Goal: Communication & Community: Answer question/provide support

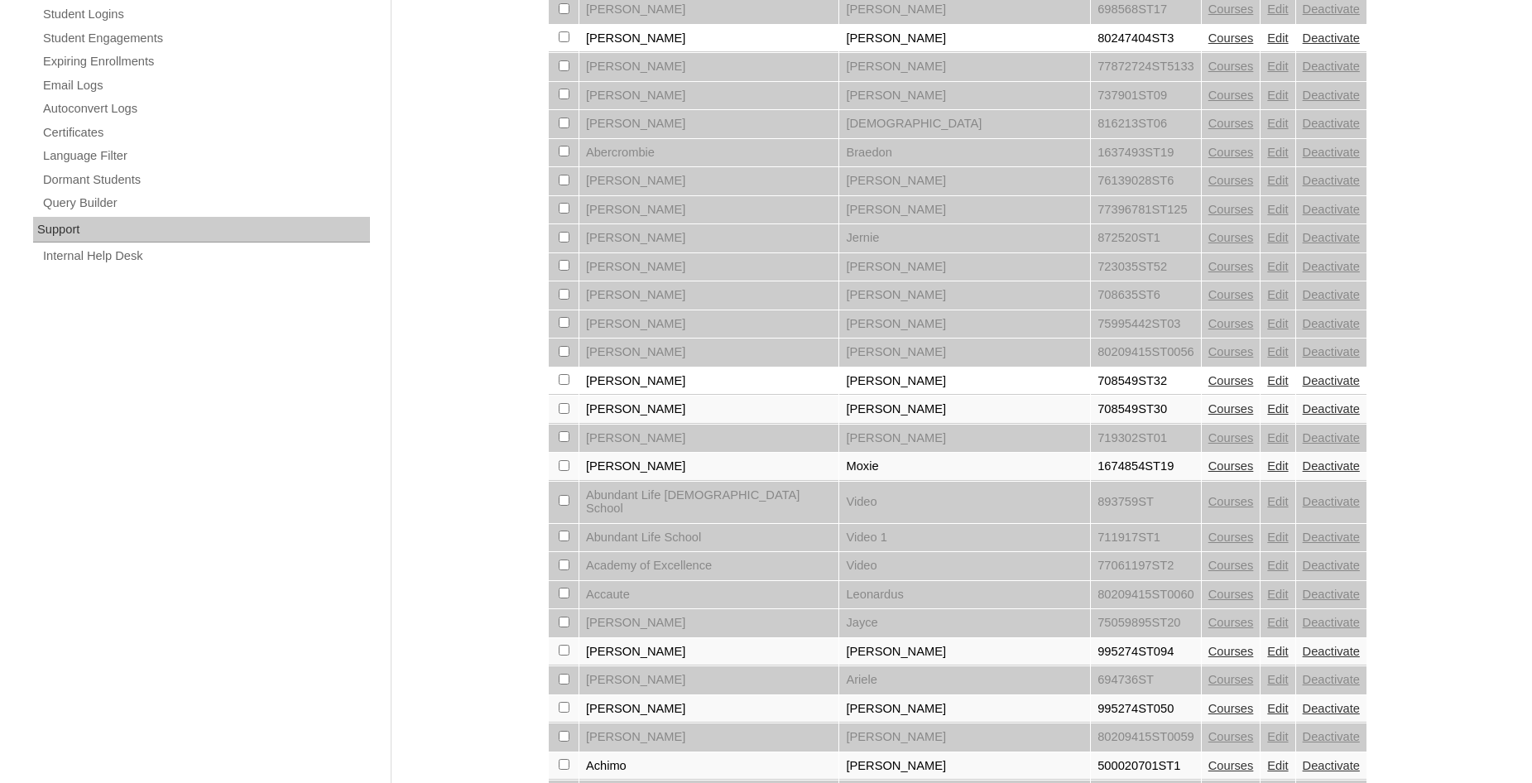
scroll to position [1129, 0]
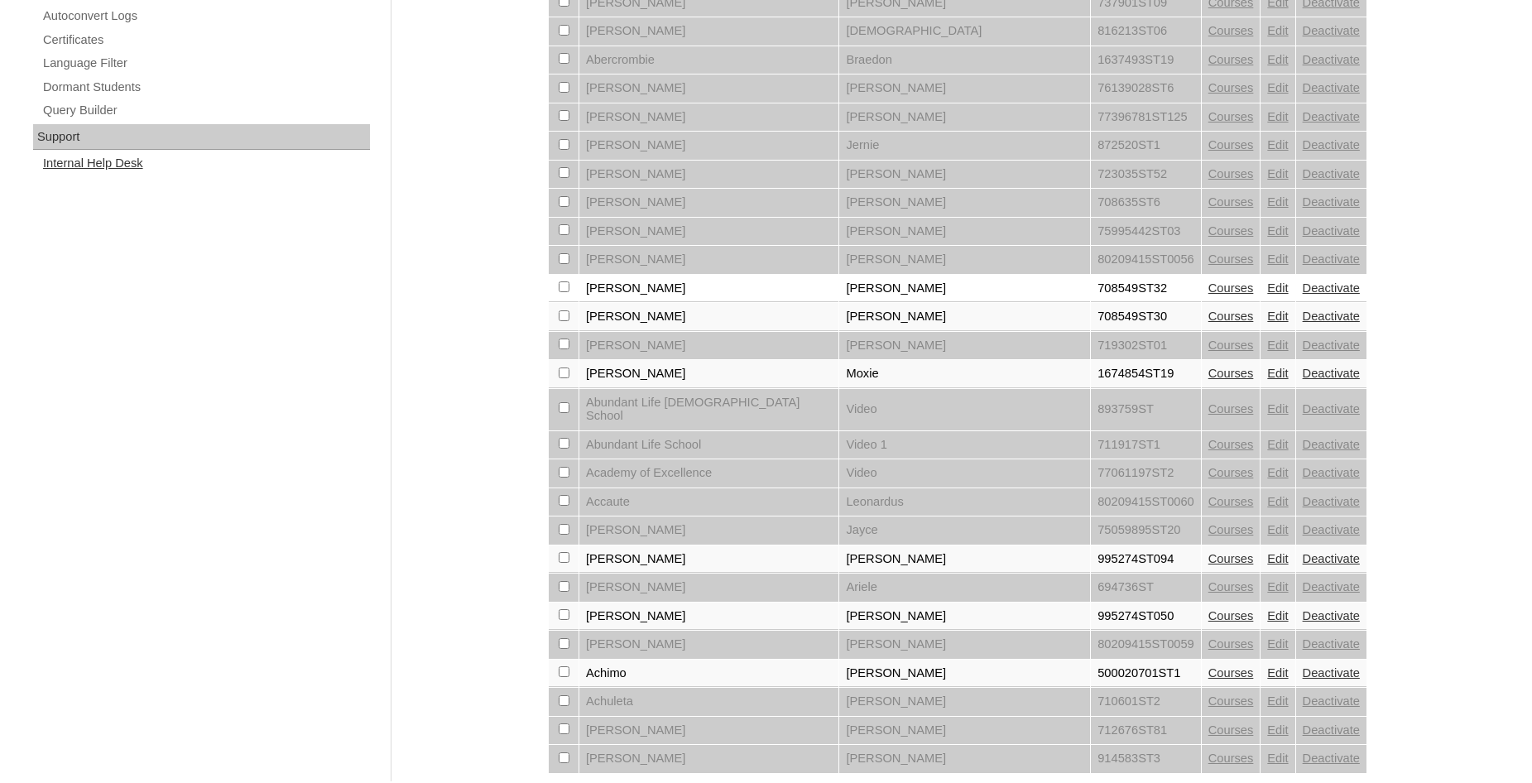
click at [95, 155] on link "Internal Help Desk" at bounding box center [205, 163] width 328 height 21
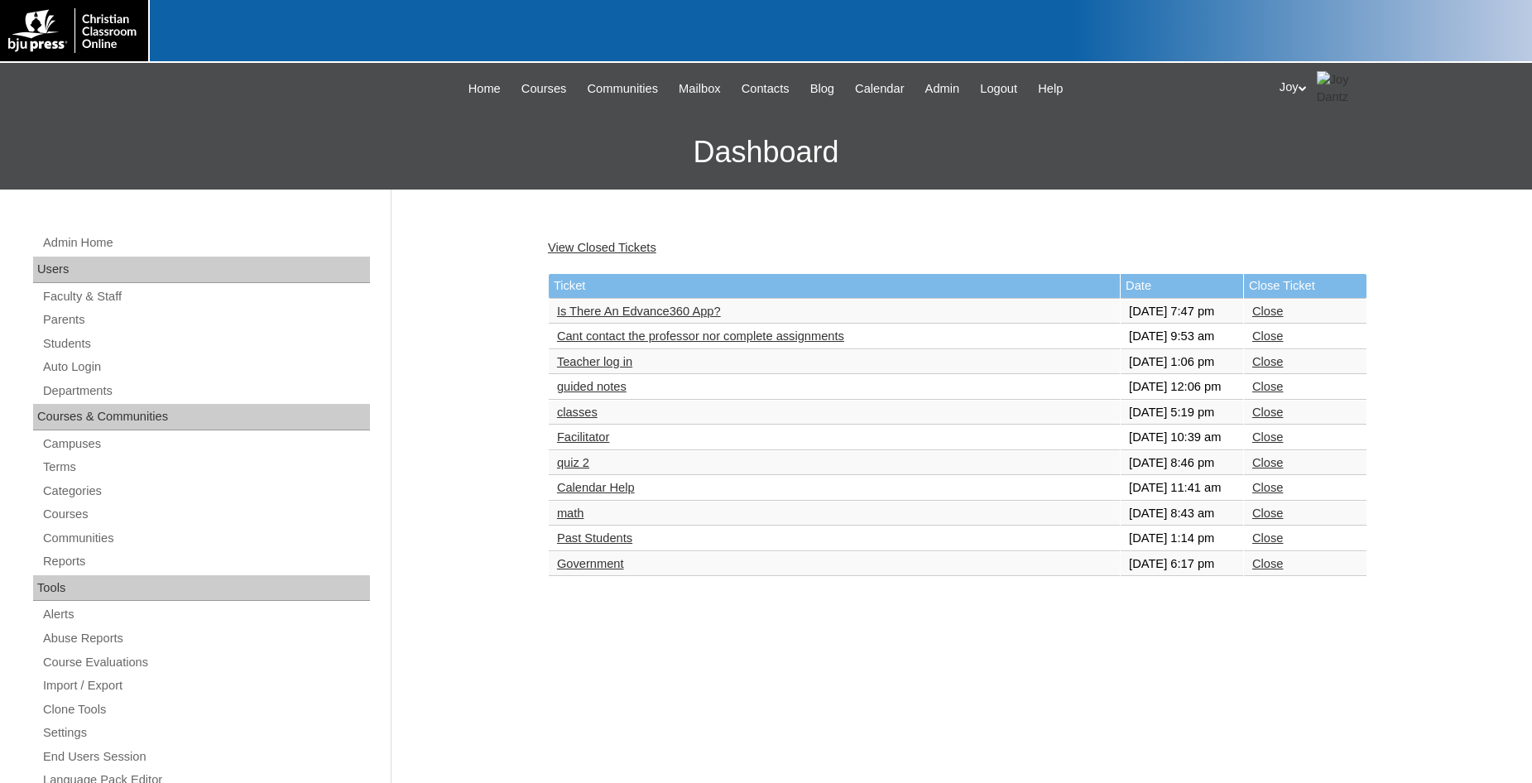
click at [582, 318] on link "Is There An Edvance360 App?" at bounding box center [639, 311] width 164 height 13
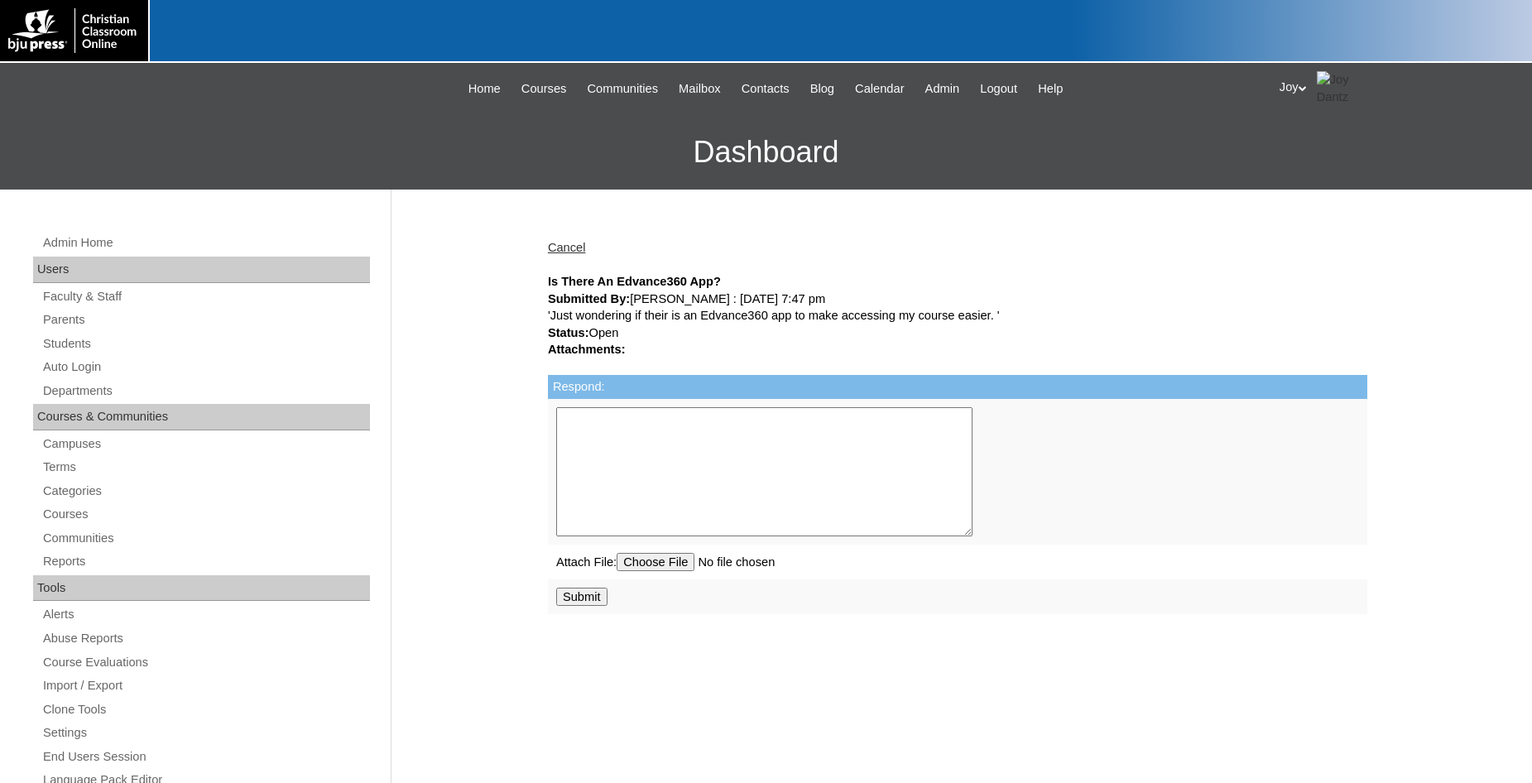
click at [810, 461] on textarea "Respond:" at bounding box center [764, 471] width 416 height 129
type textarea "Unfortunately, we do not have an app available."
click at [577, 603] on input "Submit" at bounding box center [581, 596] width 51 height 18
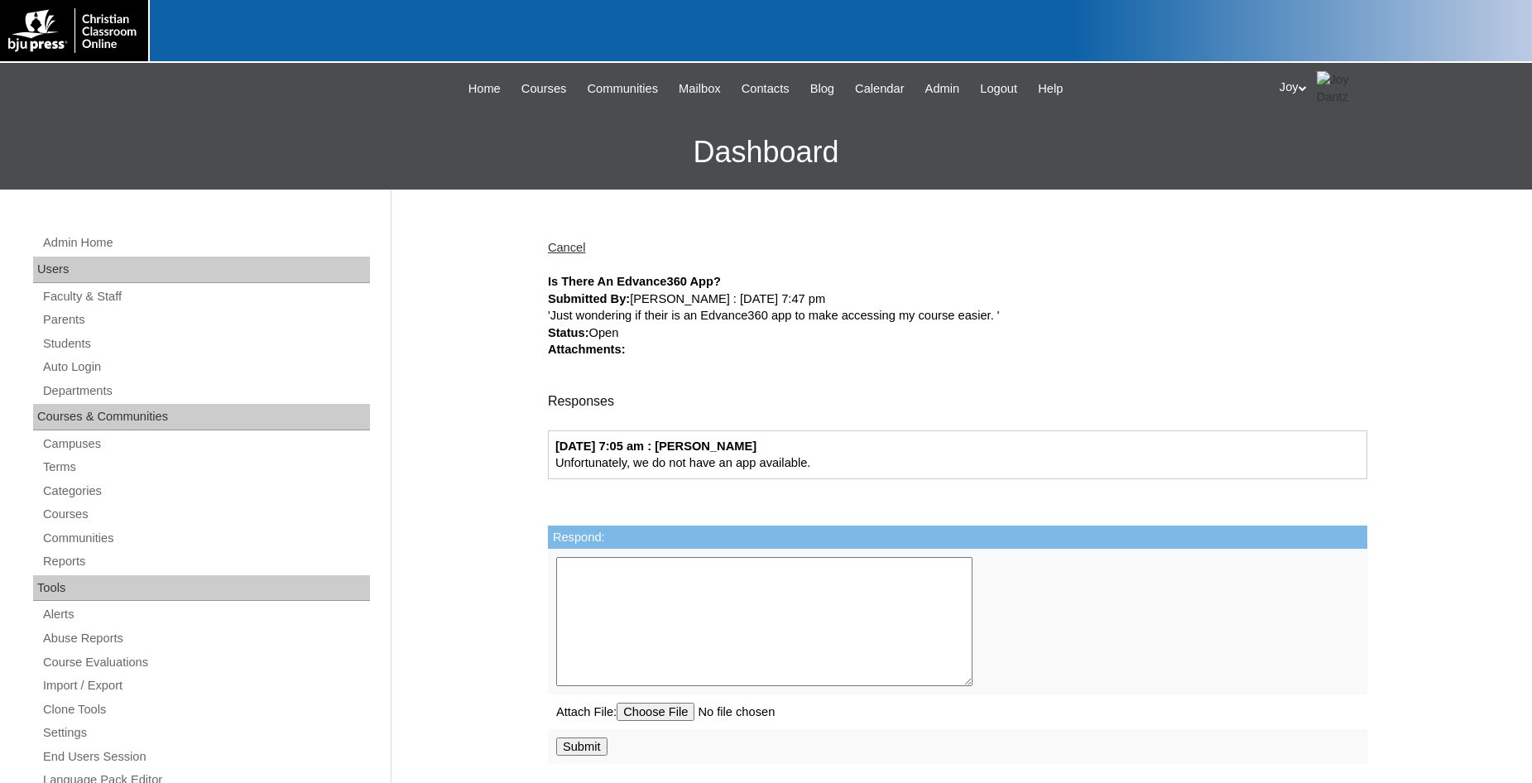
click at [573, 250] on link "Cancel" at bounding box center [567, 247] width 38 height 13
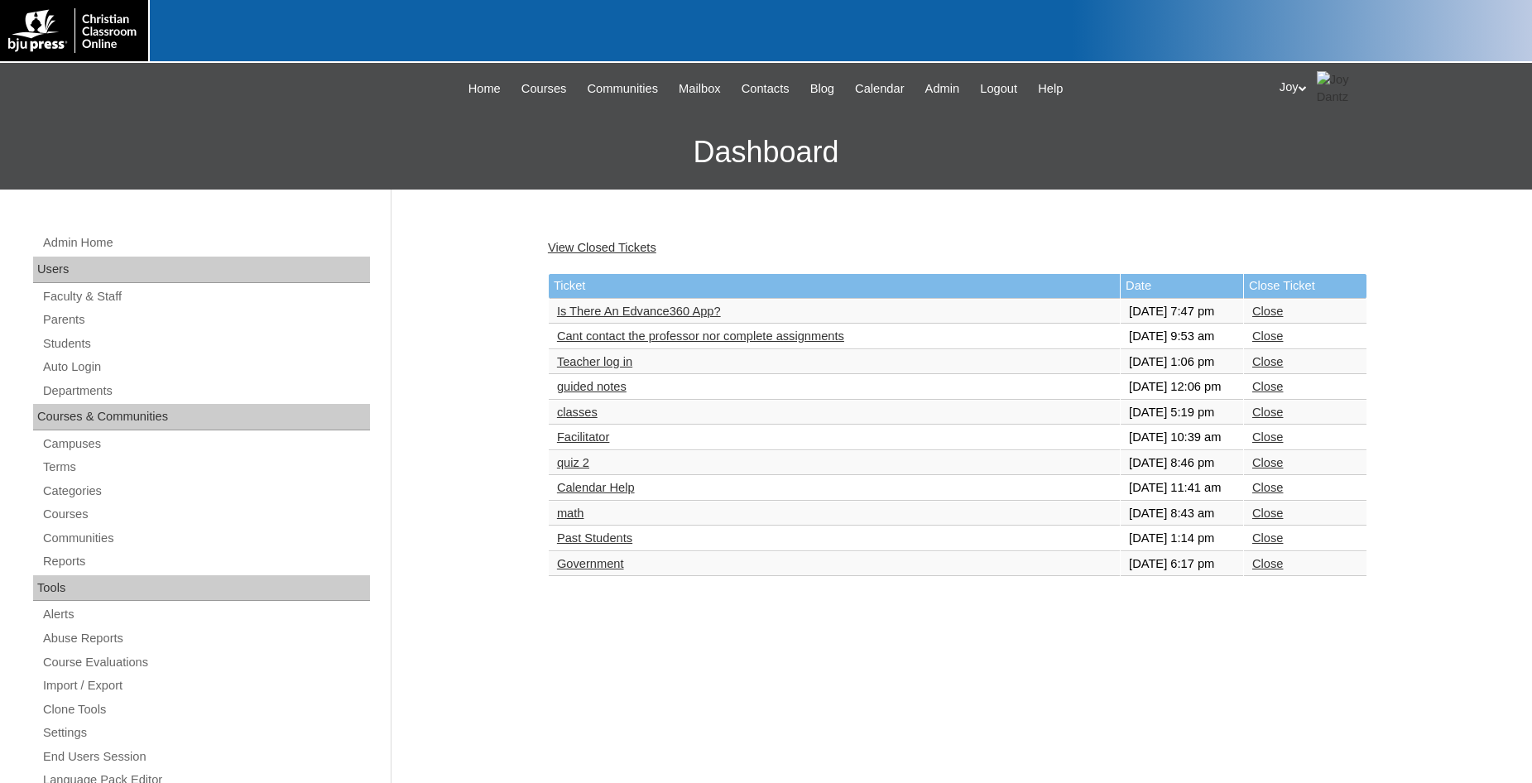
click at [1268, 317] on link "Close" at bounding box center [1267, 311] width 31 height 13
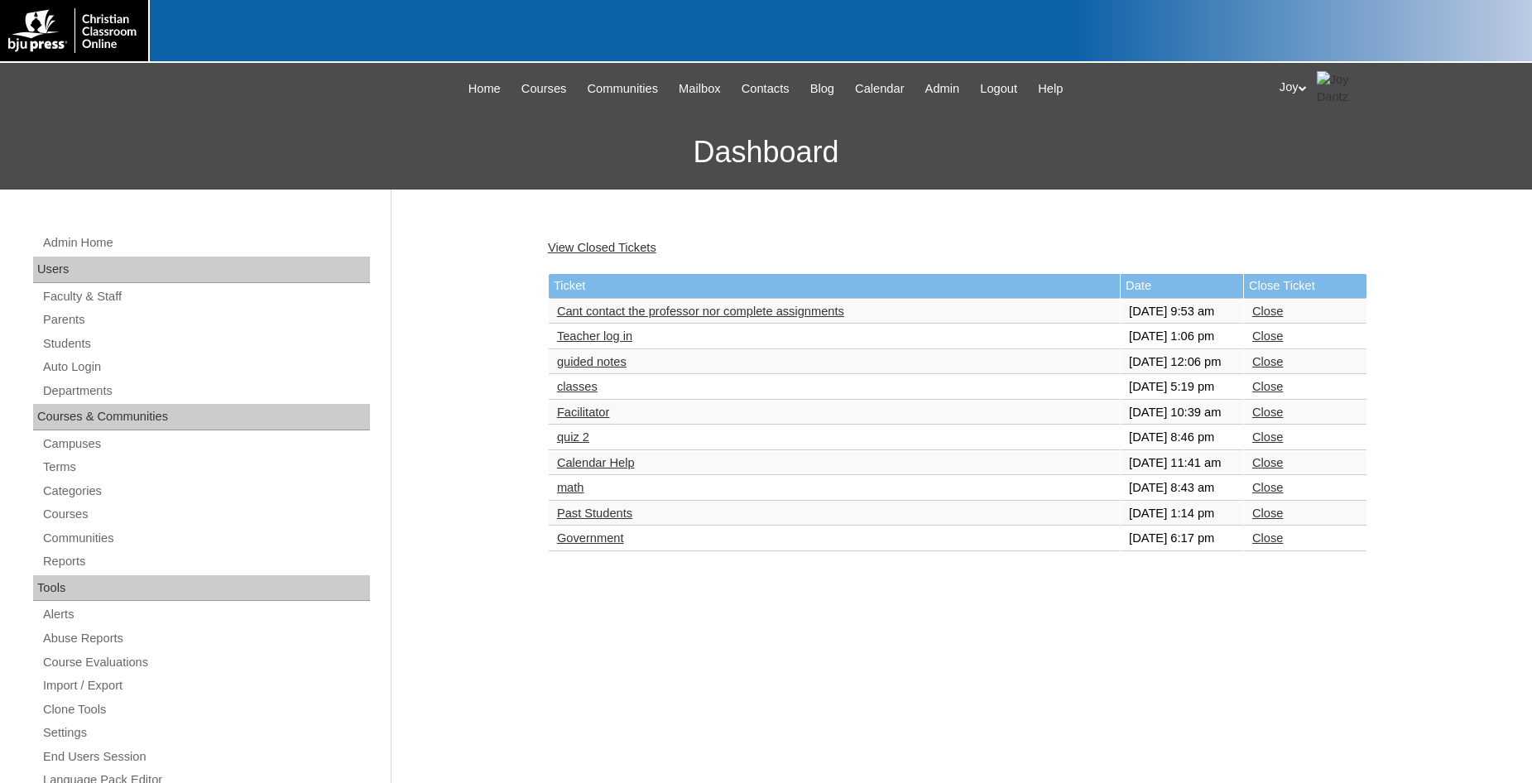
click at [786, 314] on link "Cant contact the professor nor complete assignments" at bounding box center [700, 311] width 287 height 13
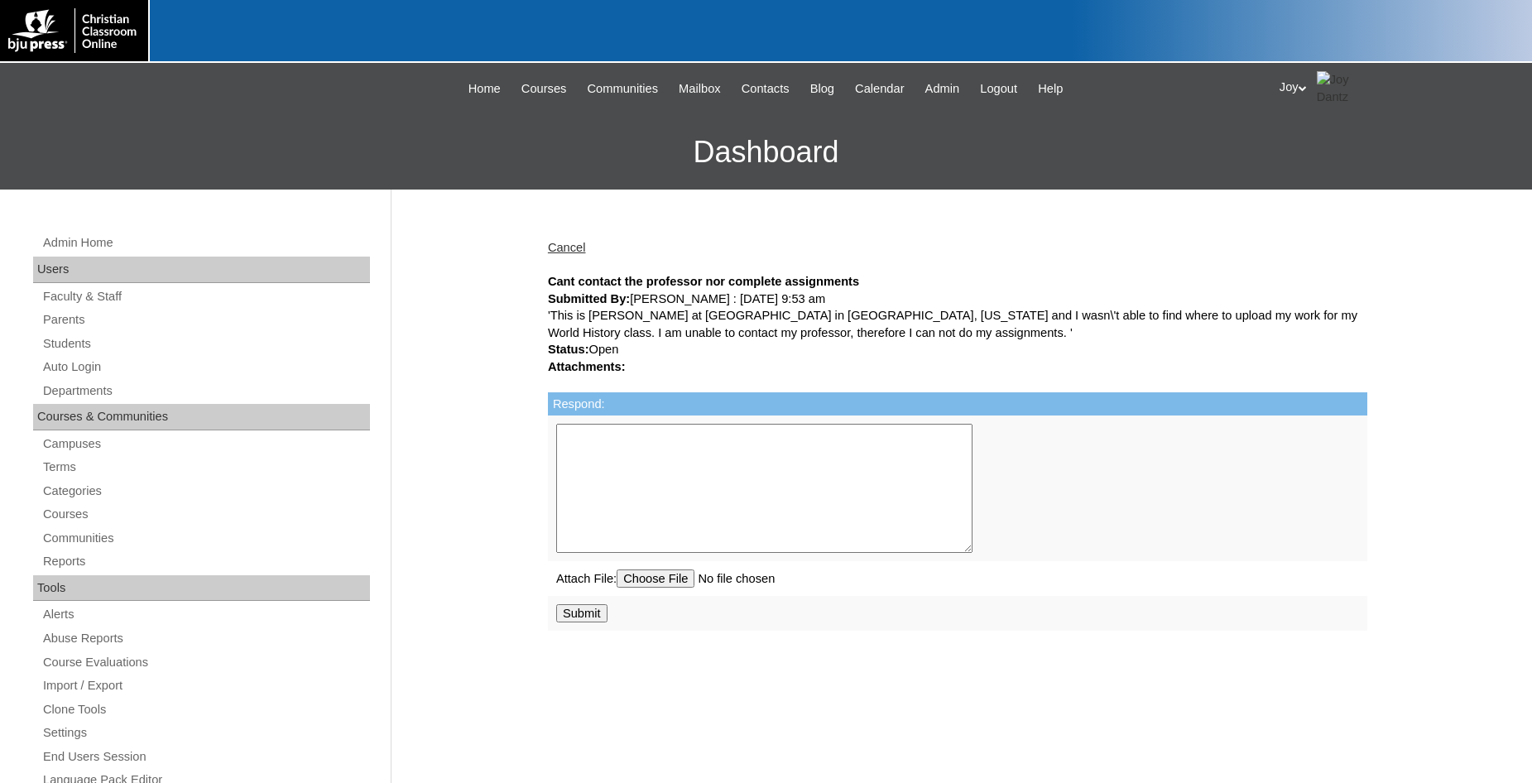
click at [809, 475] on textarea "Respond:" at bounding box center [764, 488] width 416 height 129
type textarea "G"
click at [647, 465] on textarea "Unfortunately, you do not submit work on this platform. You will need to contac…" at bounding box center [764, 488] width 416 height 129
type textarea "Unfortunately, you do not submit work on this platform. You will need to contac…"
click at [577, 616] on input "Submit" at bounding box center [581, 613] width 51 height 18
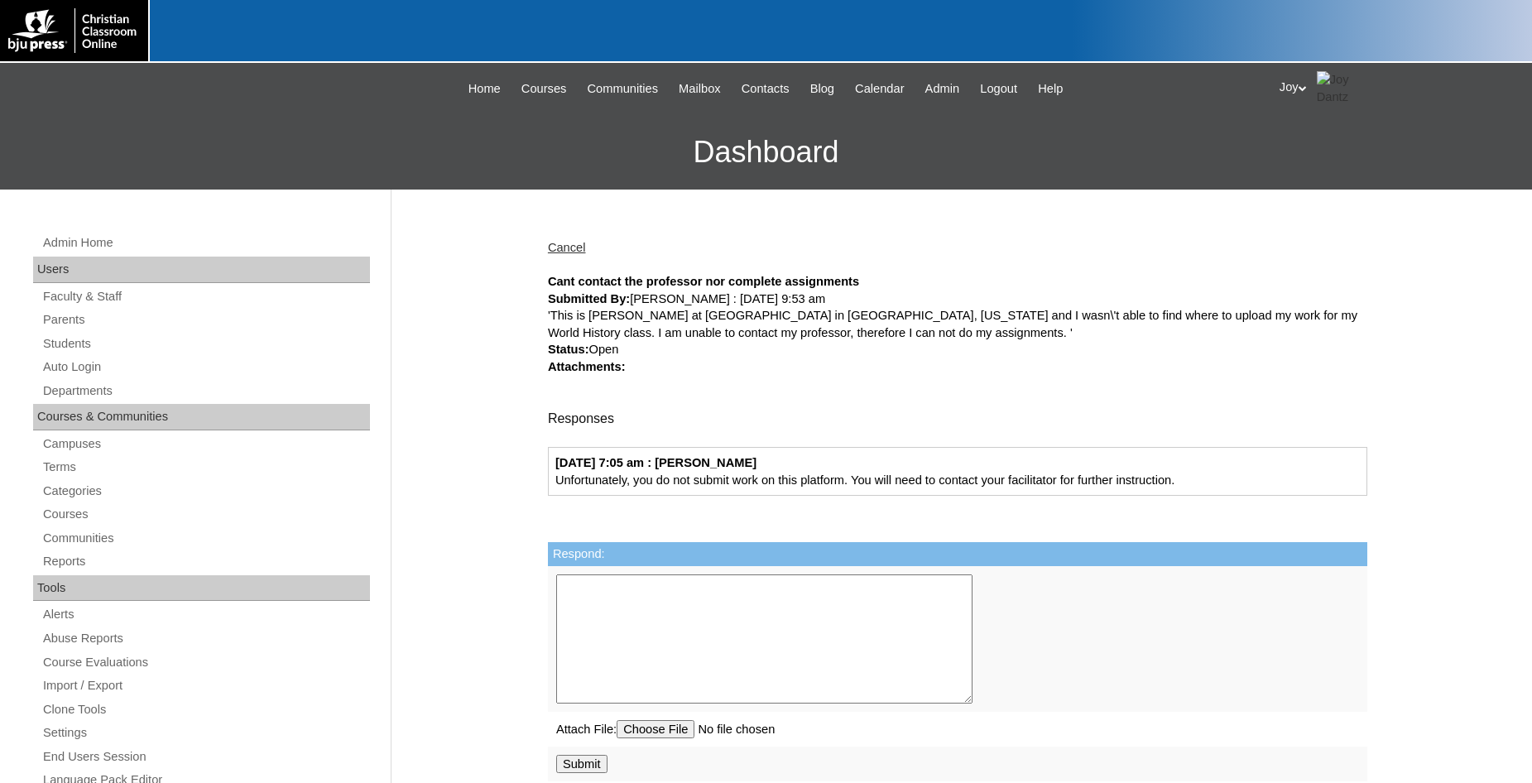
click at [570, 245] on link "Cancel" at bounding box center [567, 247] width 38 height 13
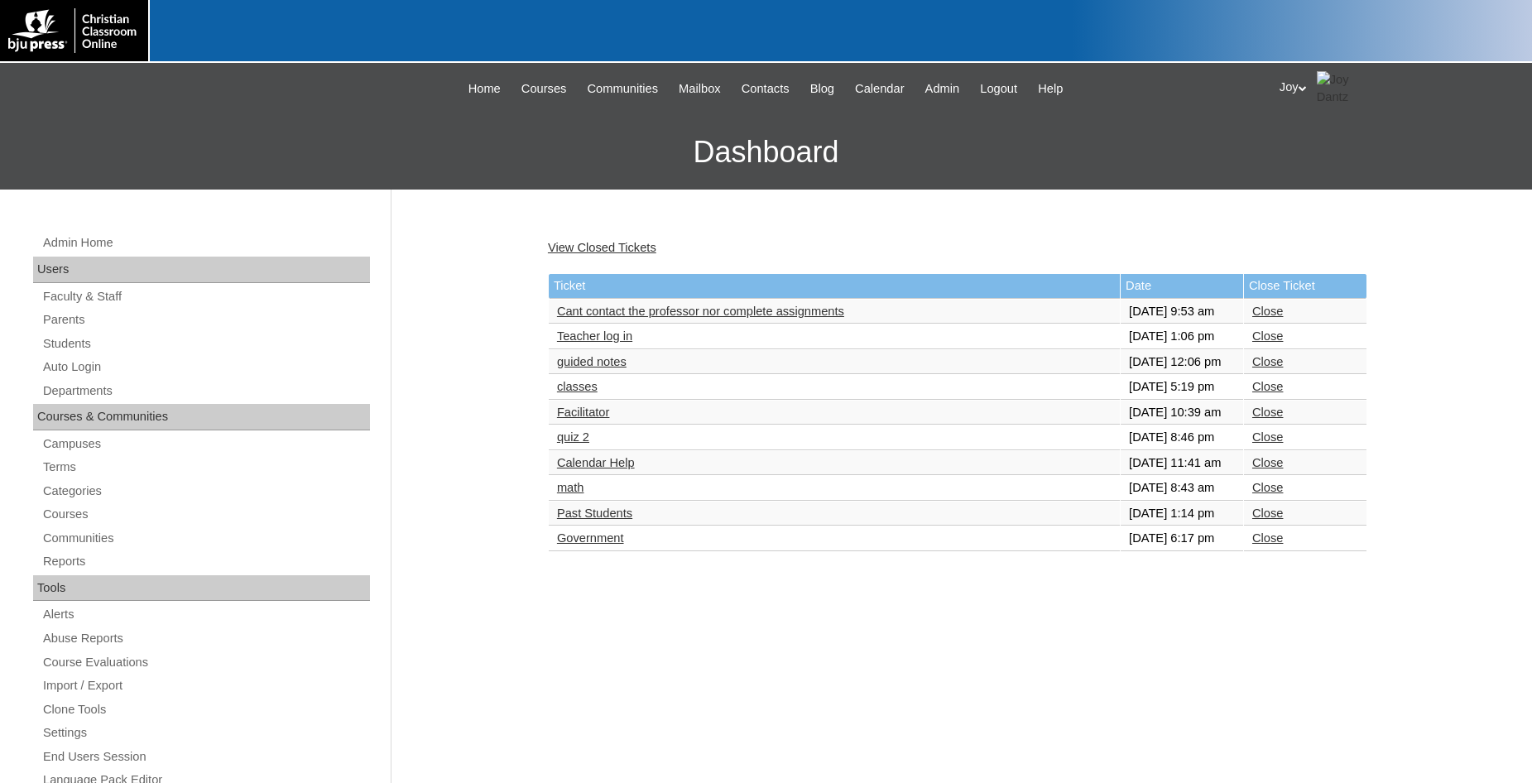
click at [1256, 317] on link "Close" at bounding box center [1267, 311] width 31 height 13
click at [610, 312] on link "Teacher log in" at bounding box center [594, 311] width 75 height 13
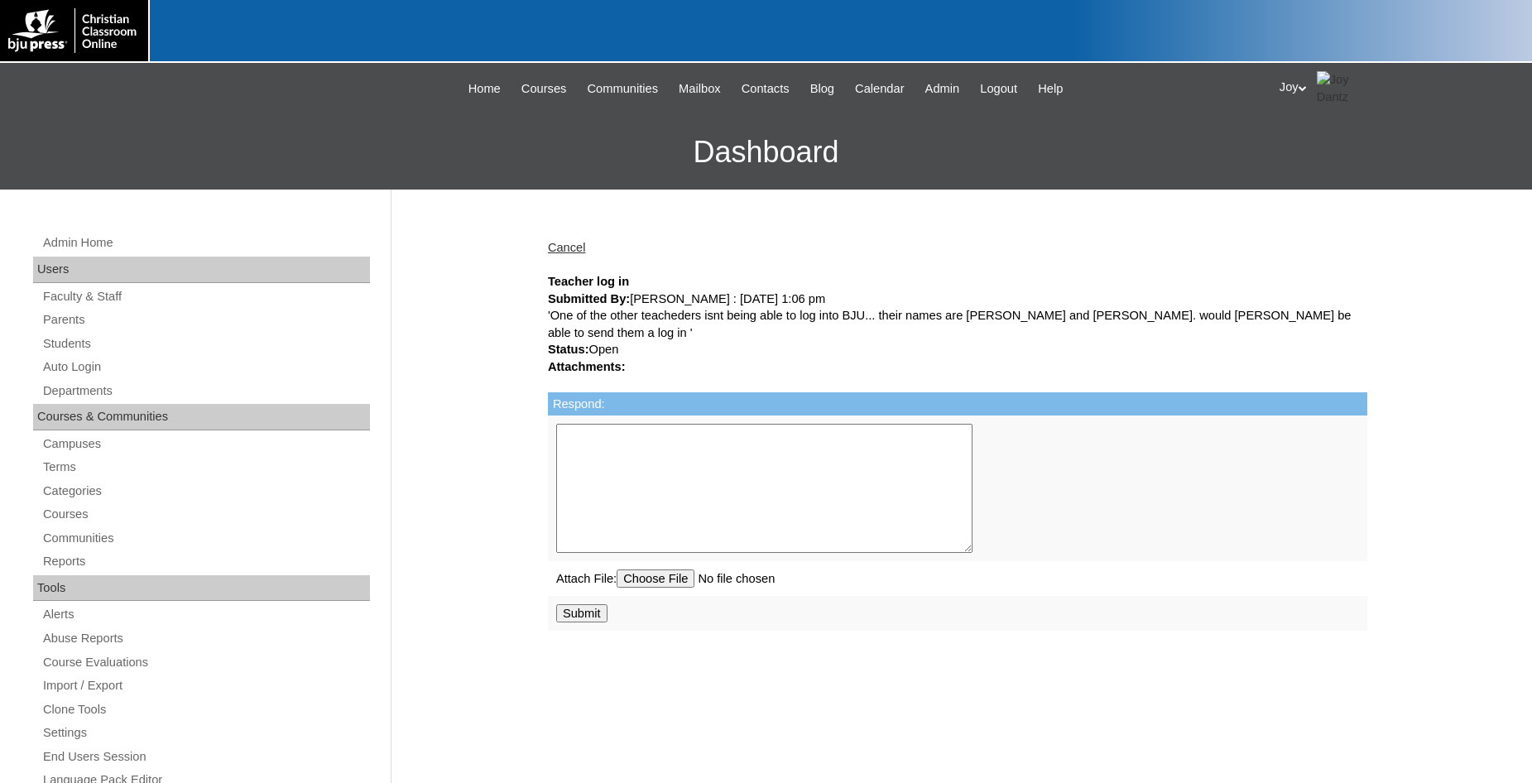
click at [642, 459] on textarea "Respond:" at bounding box center [764, 488] width 416 height 129
click at [69, 323] on link "Parents" at bounding box center [205, 319] width 328 height 21
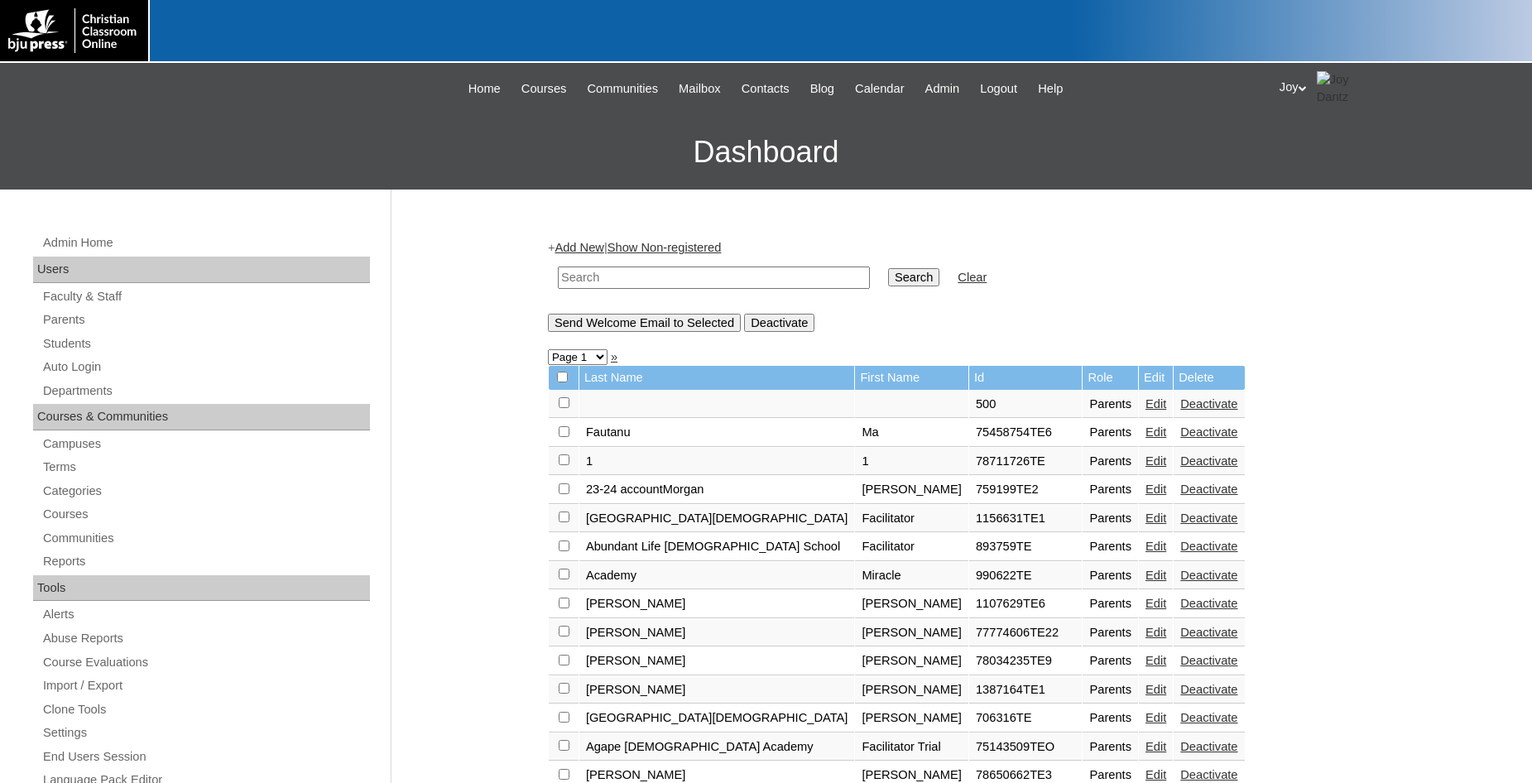
click at [675, 266] on td at bounding box center [713, 277] width 328 height 39
click at [668, 272] on input "text" at bounding box center [714, 277] width 312 height 22
type input "daskevich"
click at [888, 268] on input "Search" at bounding box center [913, 277] width 51 height 18
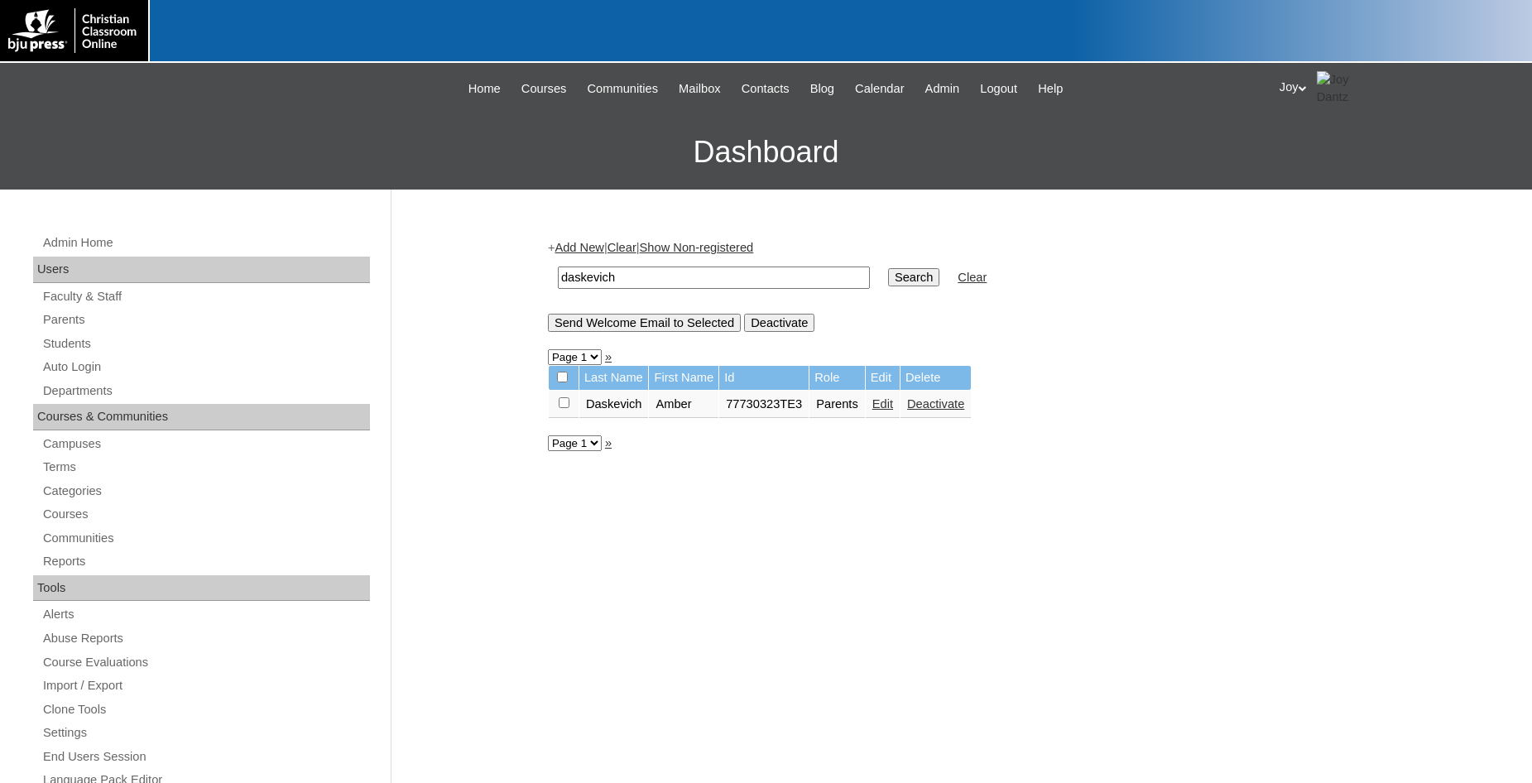
click at [893, 405] on link "Edit" at bounding box center [882, 403] width 21 height 13
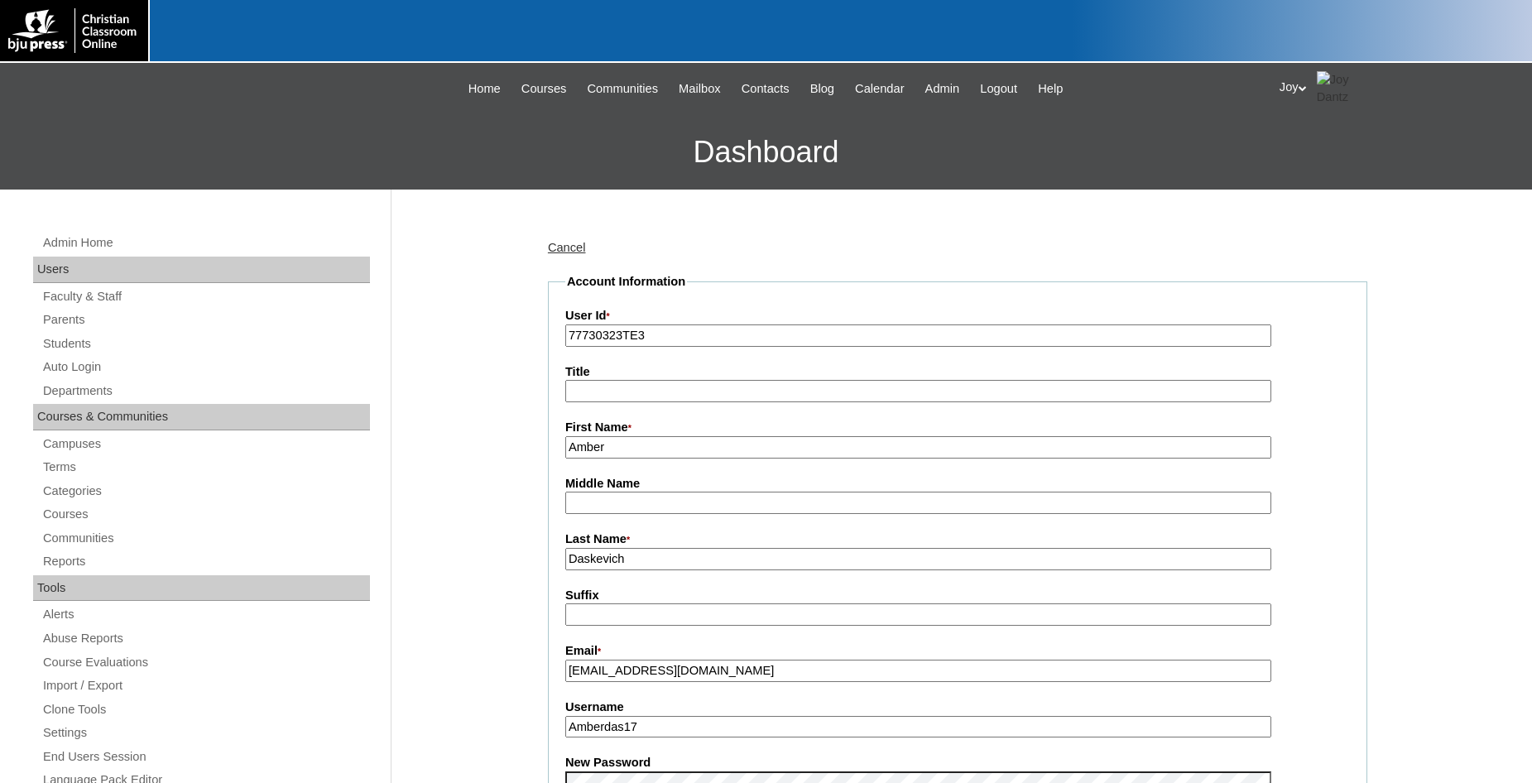
click at [575, 249] on link "Cancel" at bounding box center [567, 247] width 38 height 13
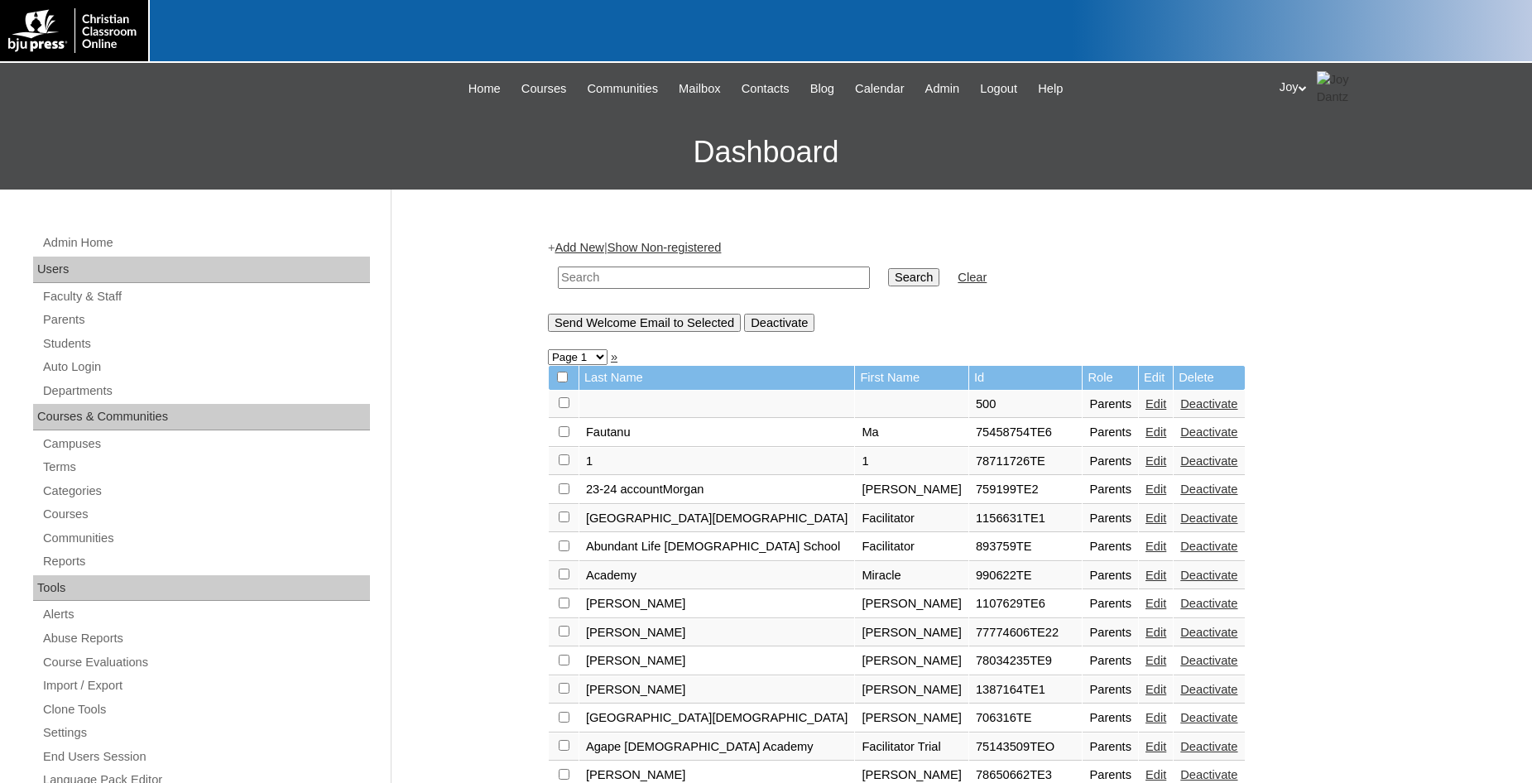
click at [795, 278] on input "text" at bounding box center [714, 277] width 312 height 22
type input "daskevich"
click at [888, 272] on input "Search" at bounding box center [913, 277] width 51 height 18
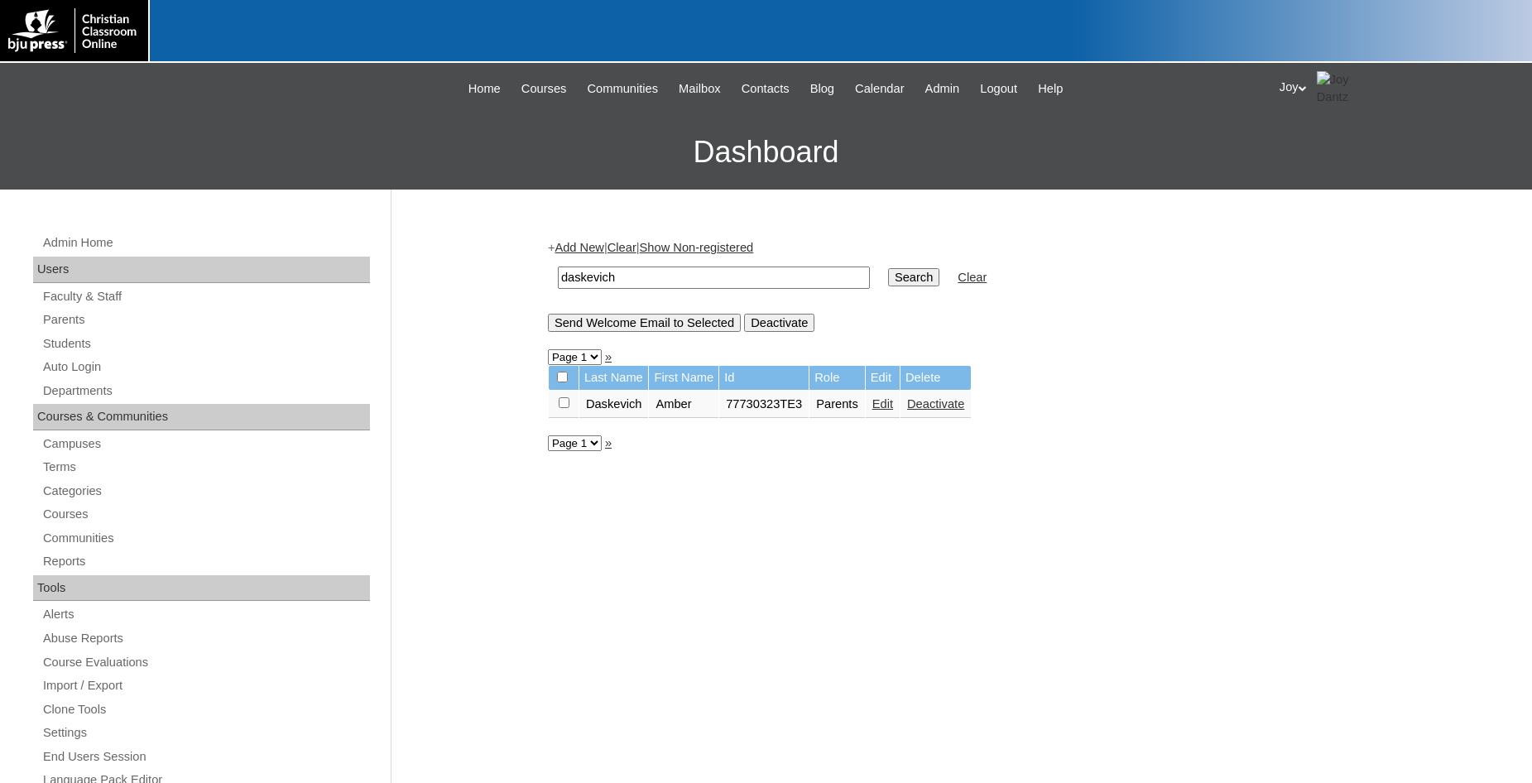
drag, startPoint x: 563, startPoint y: 404, endPoint x: 571, endPoint y: 381, distance: 24.3
click at [564, 404] on input "checkbox" at bounding box center [564, 402] width 11 height 11
checkbox input "true"
click at [583, 331] on input "Send Welcome Email to Selected" at bounding box center [644, 323] width 193 height 18
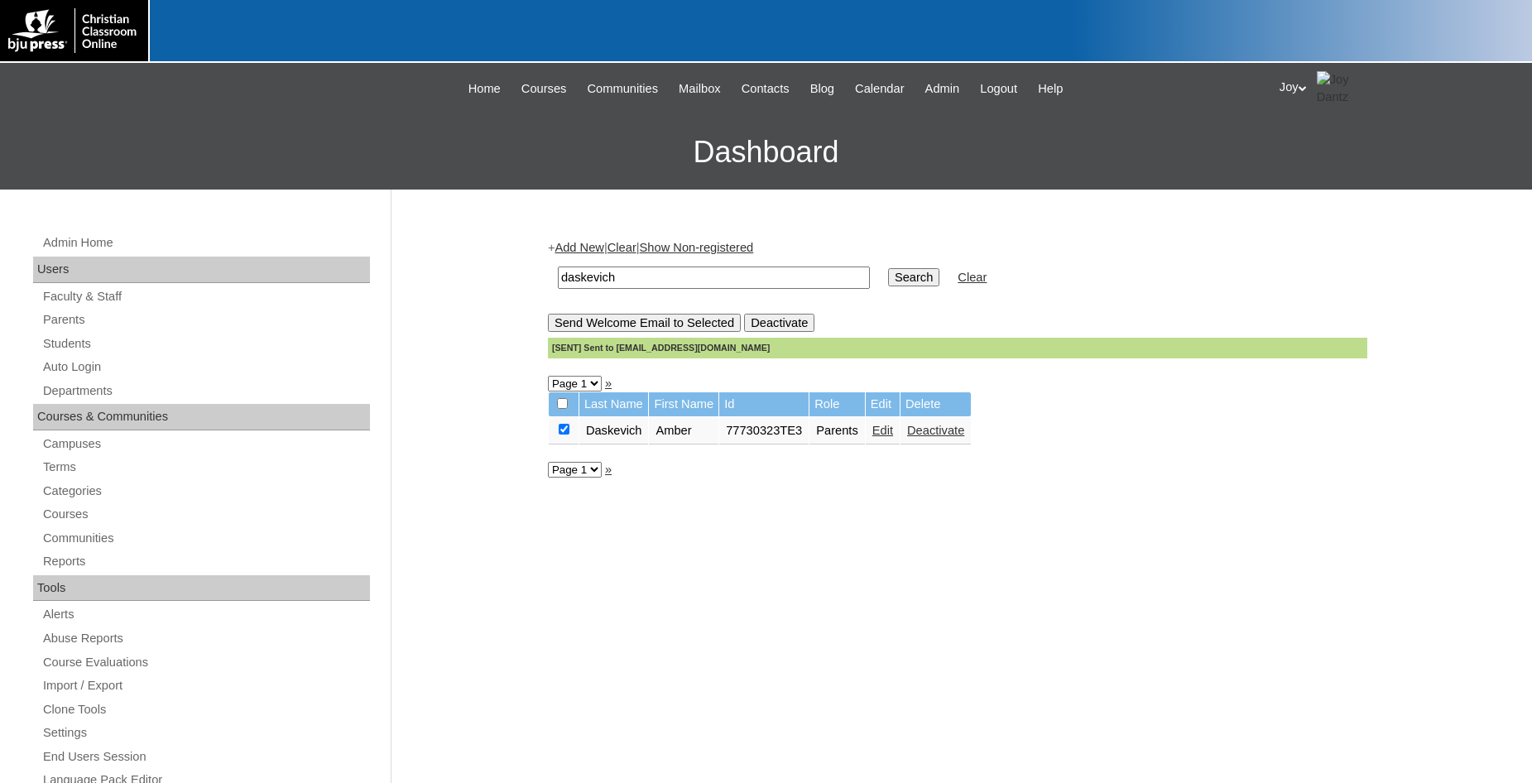
drag, startPoint x: 669, startPoint y: 278, endPoint x: 468, endPoint y: 289, distance: 201.4
click at [558, 289] on input "daskevich" at bounding box center [714, 277] width 312 height 22
type input "z"
type input "[PERSON_NAME]"
click at [888, 268] on input "Search" at bounding box center [913, 277] width 51 height 18
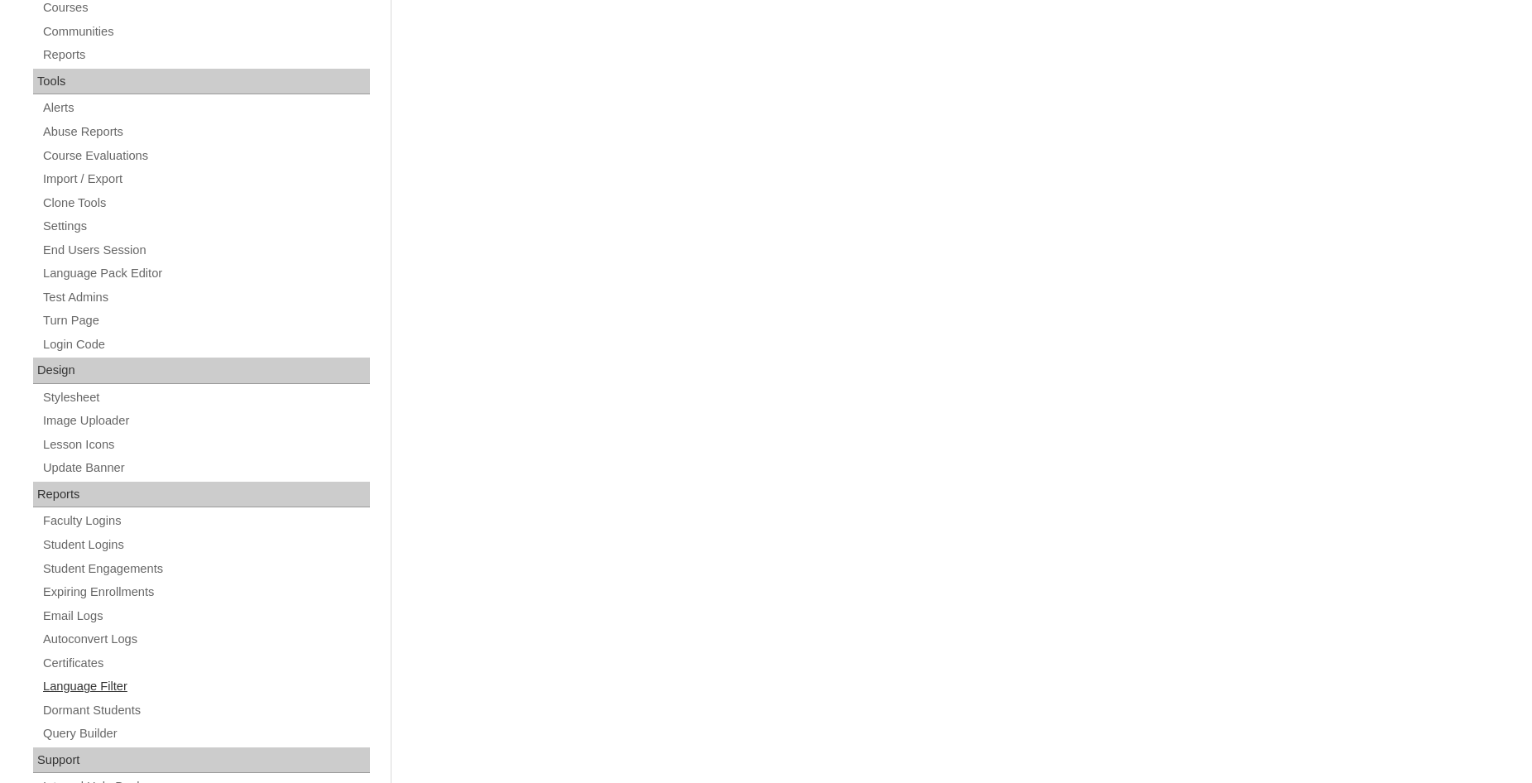
scroll to position [566, 0]
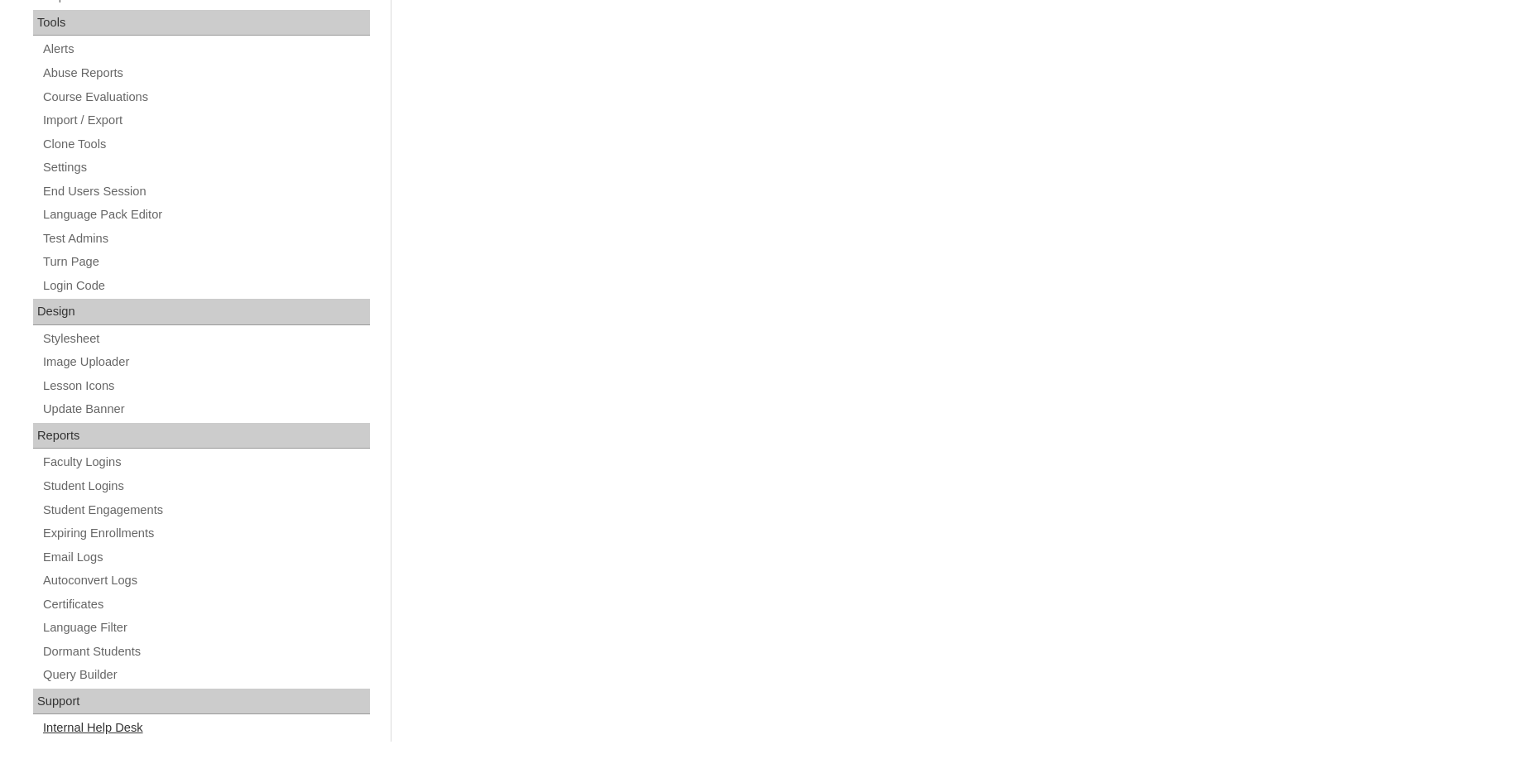
click at [70, 732] on link "Internal Help Desk" at bounding box center [205, 727] width 328 height 21
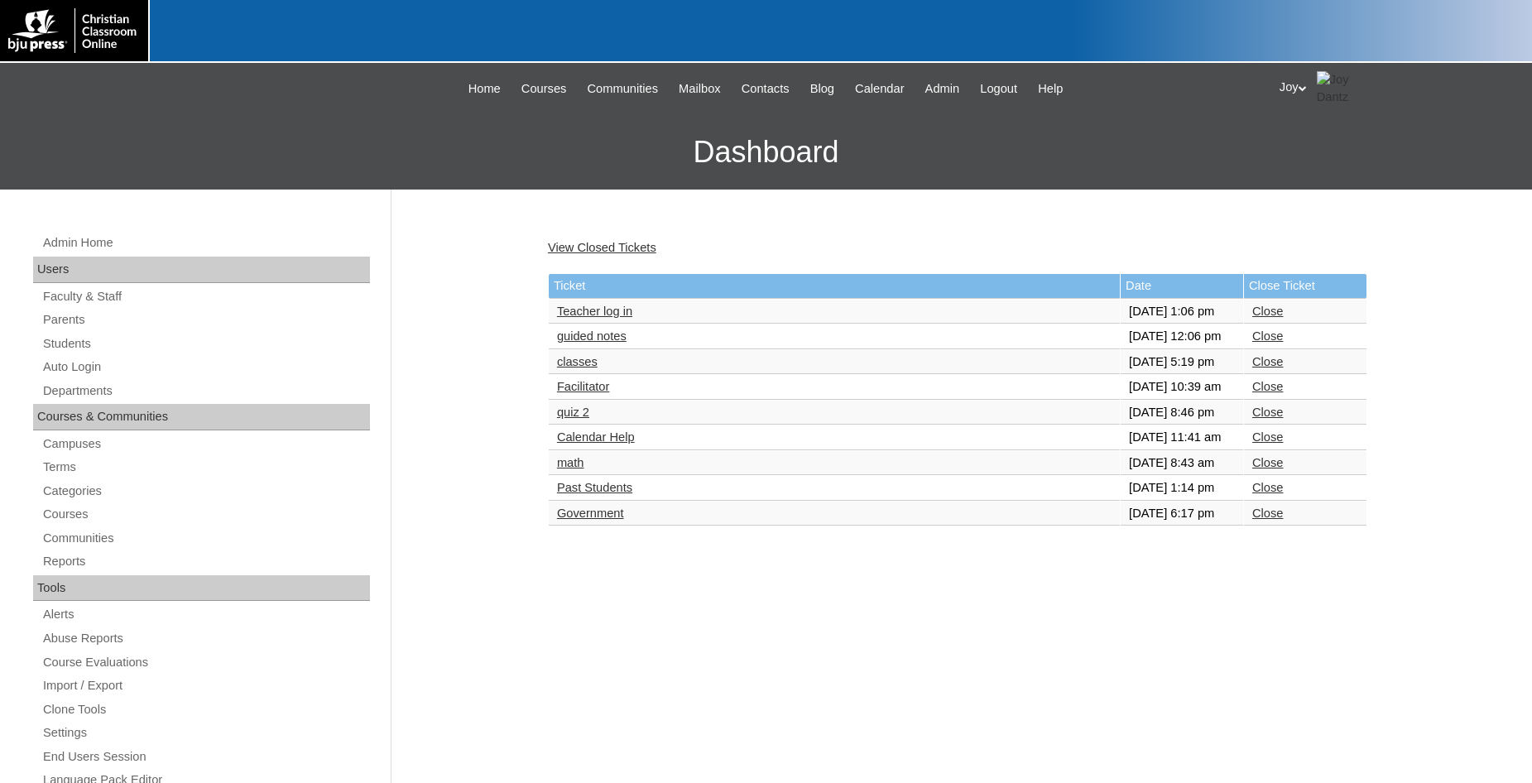
click at [617, 317] on link "Teacher log in" at bounding box center [594, 311] width 75 height 13
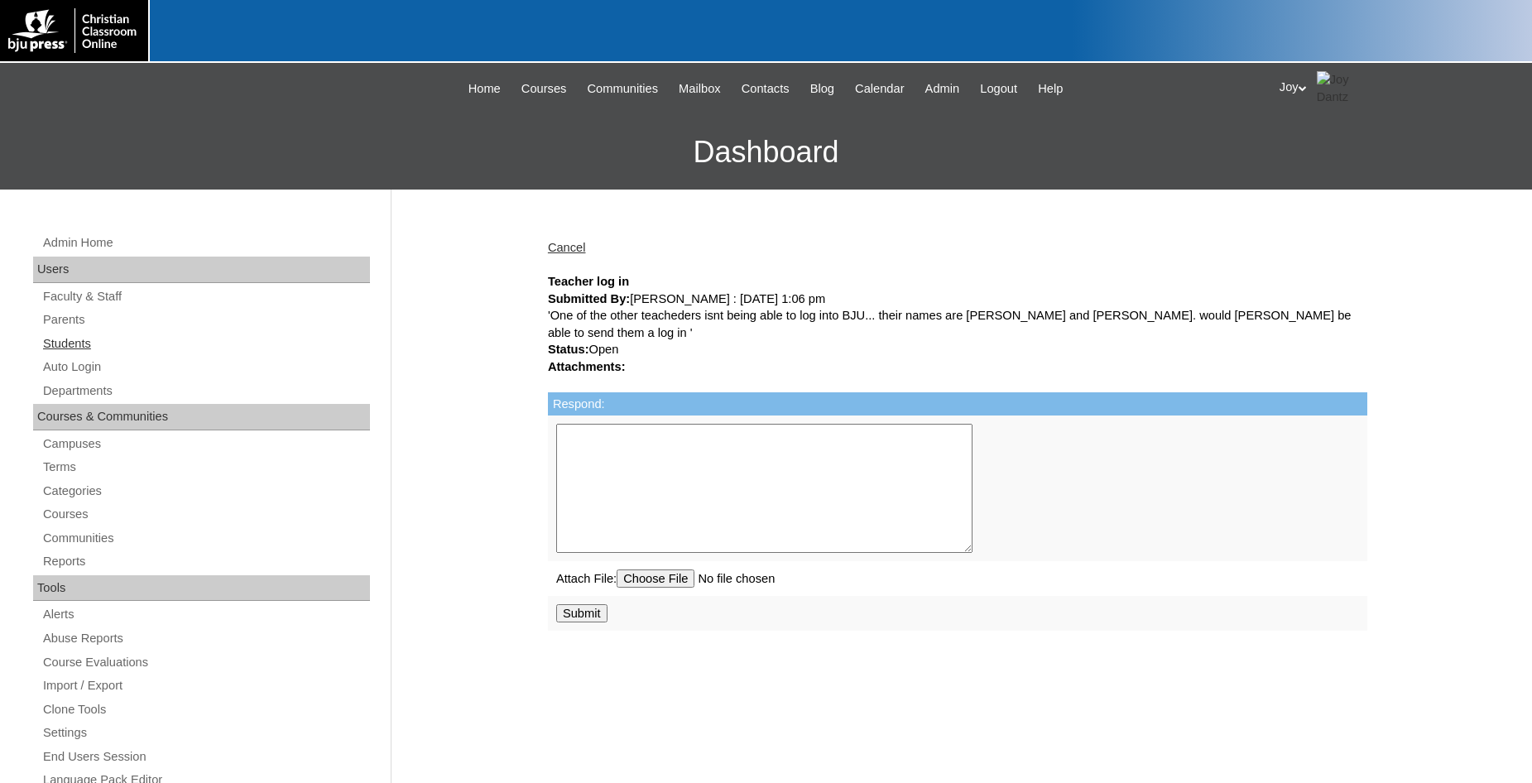
click at [58, 347] on link "Students" at bounding box center [205, 343] width 328 height 21
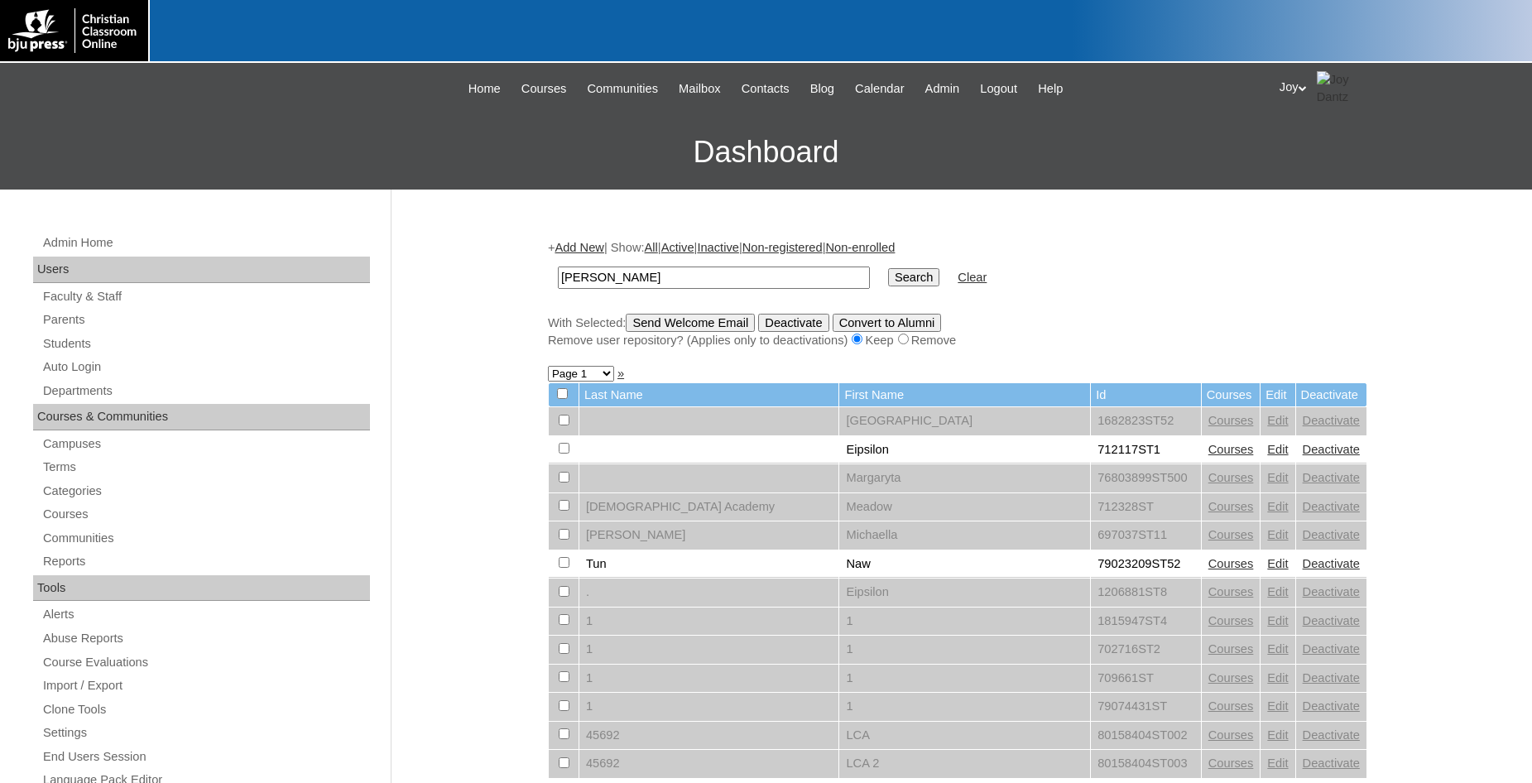
type input "[PERSON_NAME]"
click at [888, 268] on input "Search" at bounding box center [913, 277] width 51 height 18
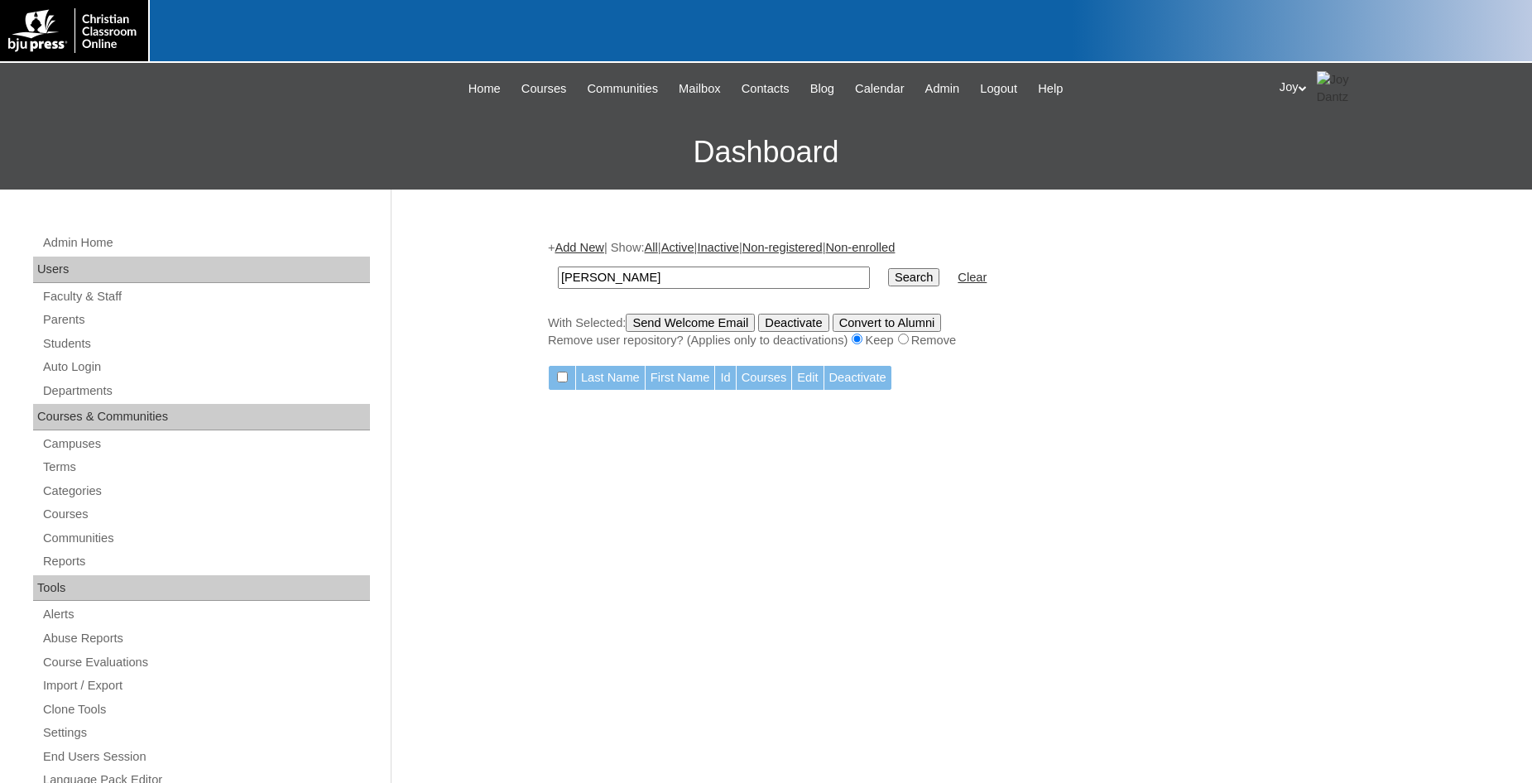
drag, startPoint x: 0, startPoint y: 0, endPoint x: 423, endPoint y: 249, distance: 490.7
click at [558, 266] on input "[PERSON_NAME]" at bounding box center [714, 277] width 312 height 22
type input "Colton"
click at [888, 268] on input "Search" at bounding box center [913, 277] width 51 height 18
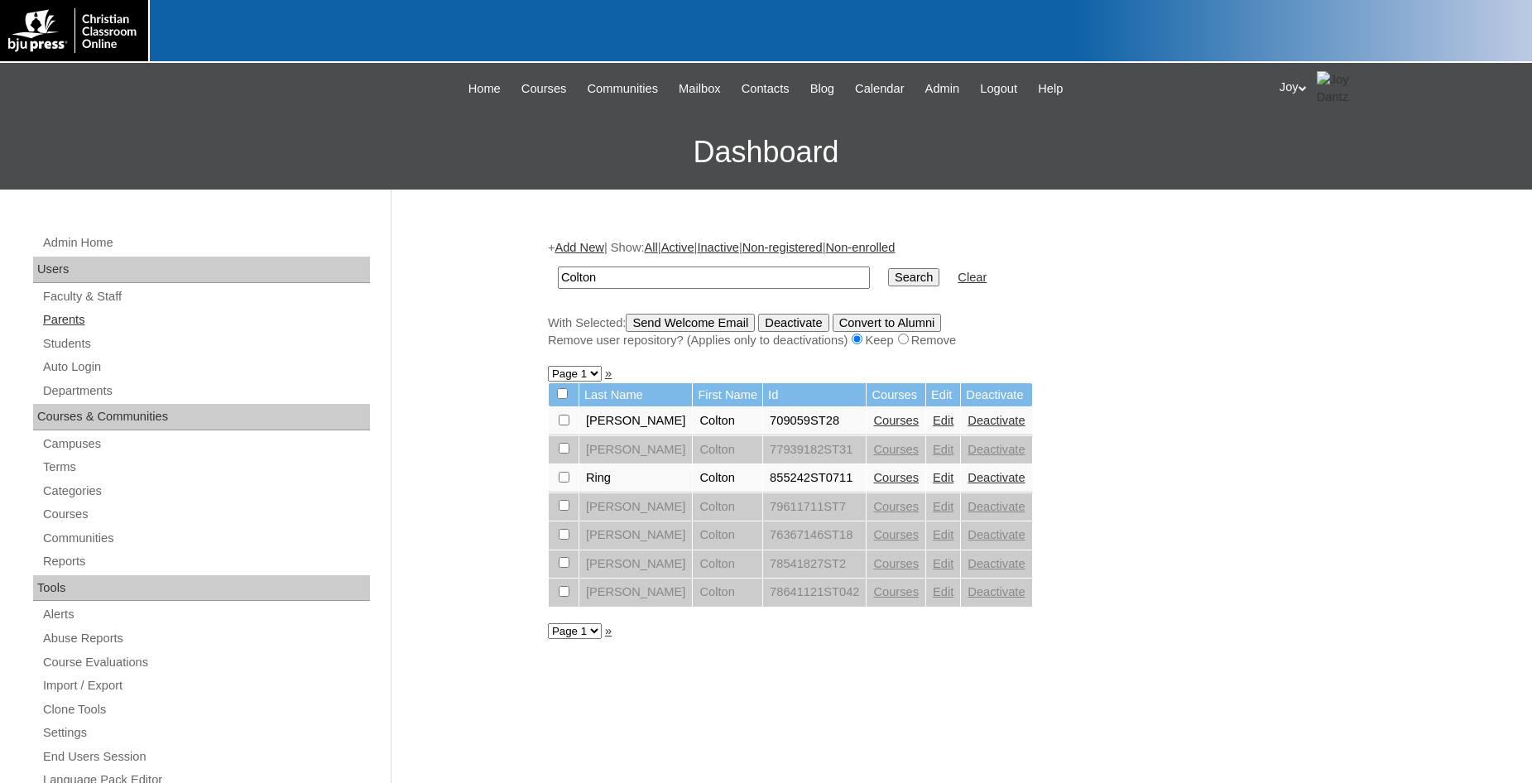
drag, startPoint x: 94, startPoint y: 310, endPoint x: 75, endPoint y: 324, distance: 22.5
click at [94, 312] on div "Admin Home Users Faculty & Staff Parents Students Auto Login Departments Course…" at bounding box center [203, 768] width 357 height 1070
click at [75, 324] on link "Parents" at bounding box center [205, 319] width 328 height 21
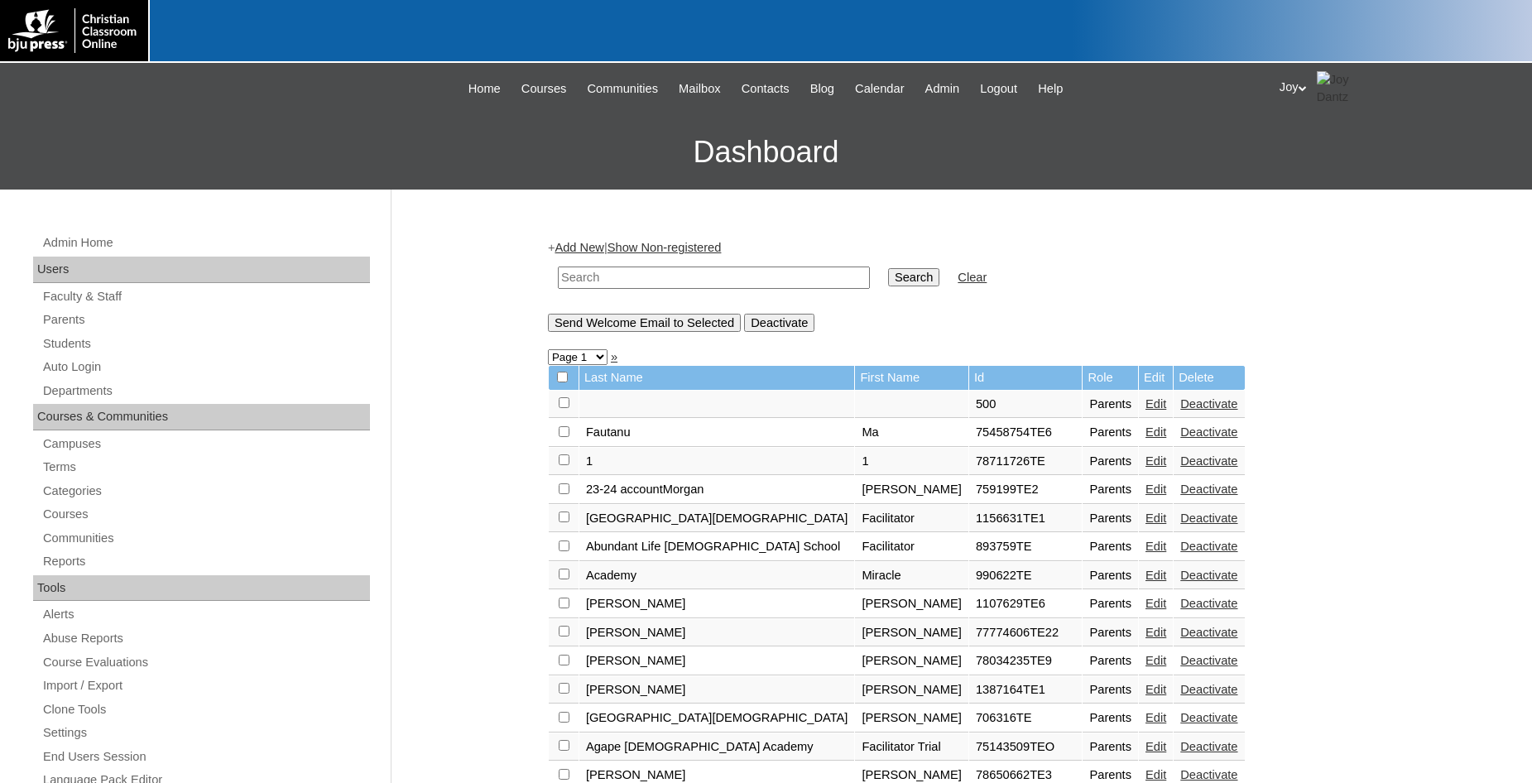
click at [597, 276] on input "text" at bounding box center [714, 277] width 312 height 22
type input "Colton"
click at [888, 268] on input "Search" at bounding box center [913, 277] width 51 height 18
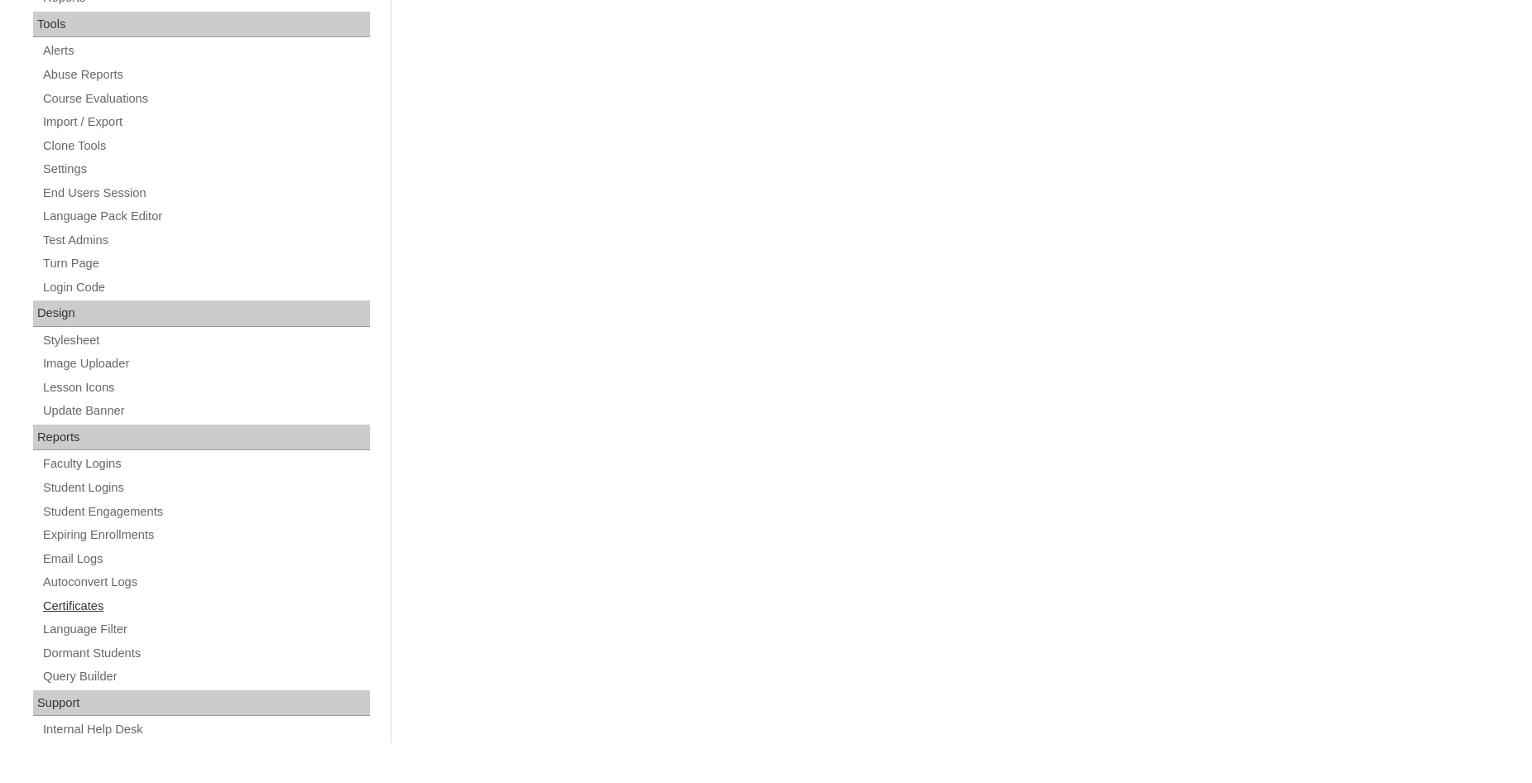
scroll to position [566, 0]
click at [137, 721] on link "Internal Help Desk" at bounding box center [205, 727] width 328 height 21
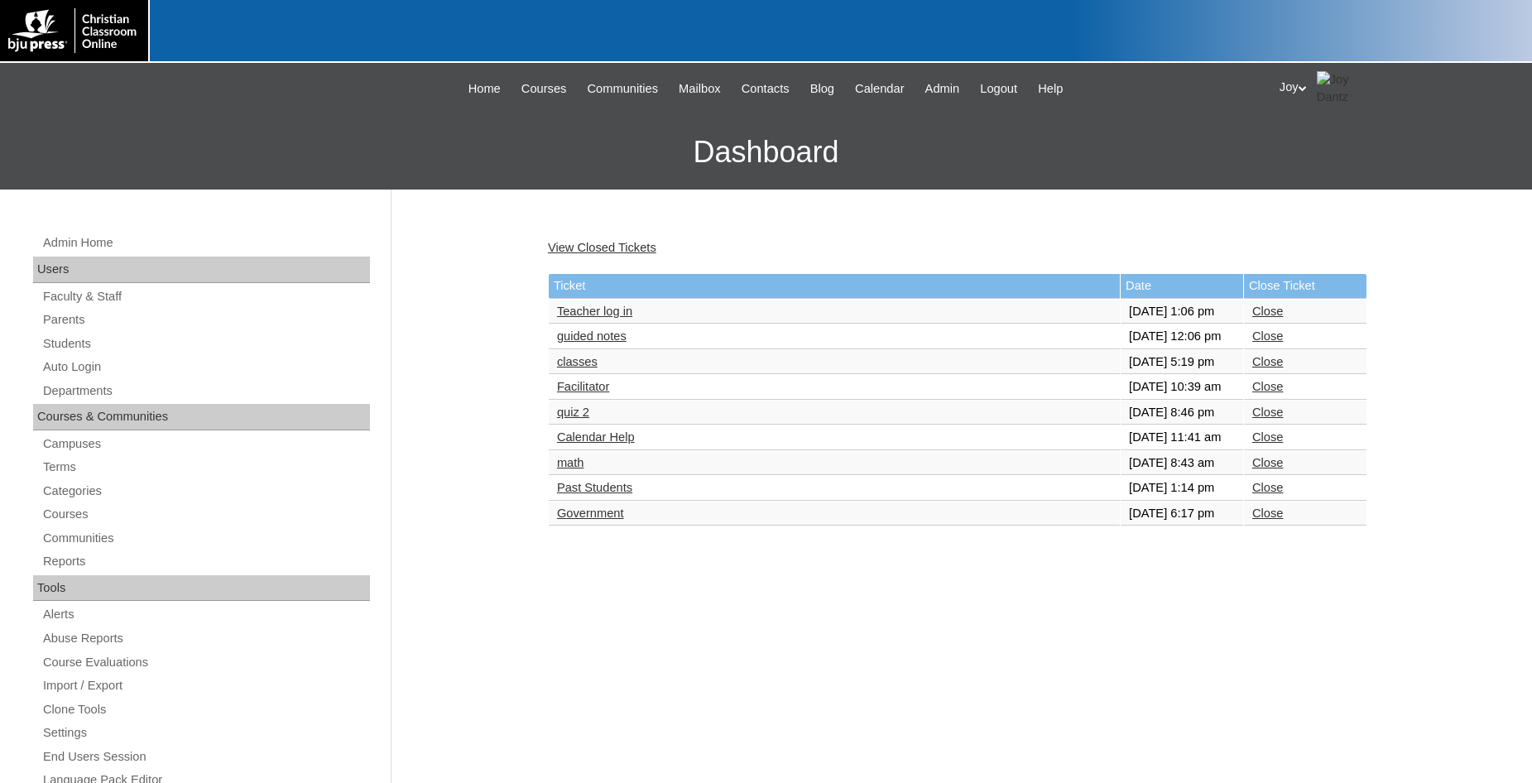
click at [568, 520] on link "Government" at bounding box center [590, 512] width 67 height 13
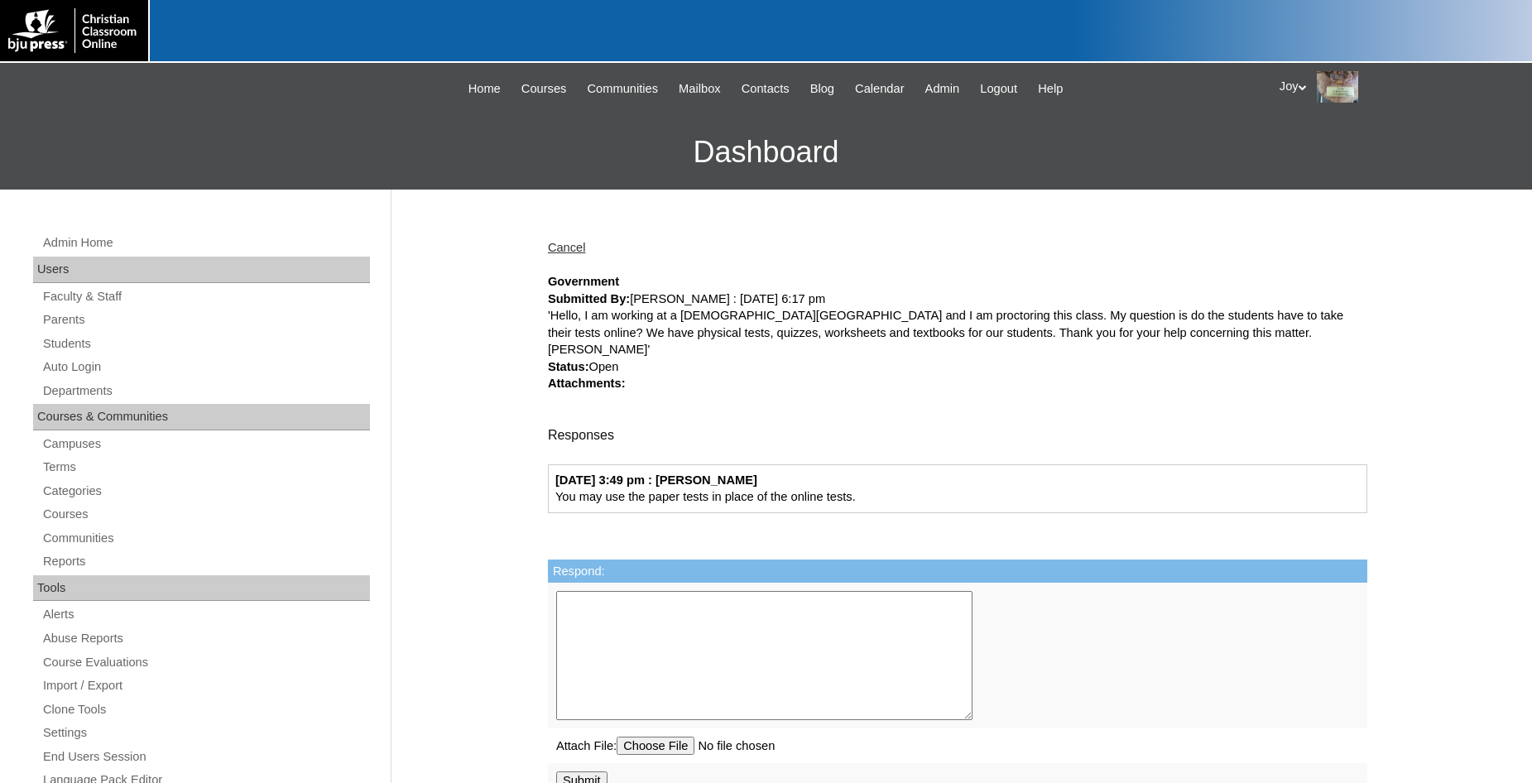
click at [572, 250] on link "Cancel" at bounding box center [567, 247] width 38 height 13
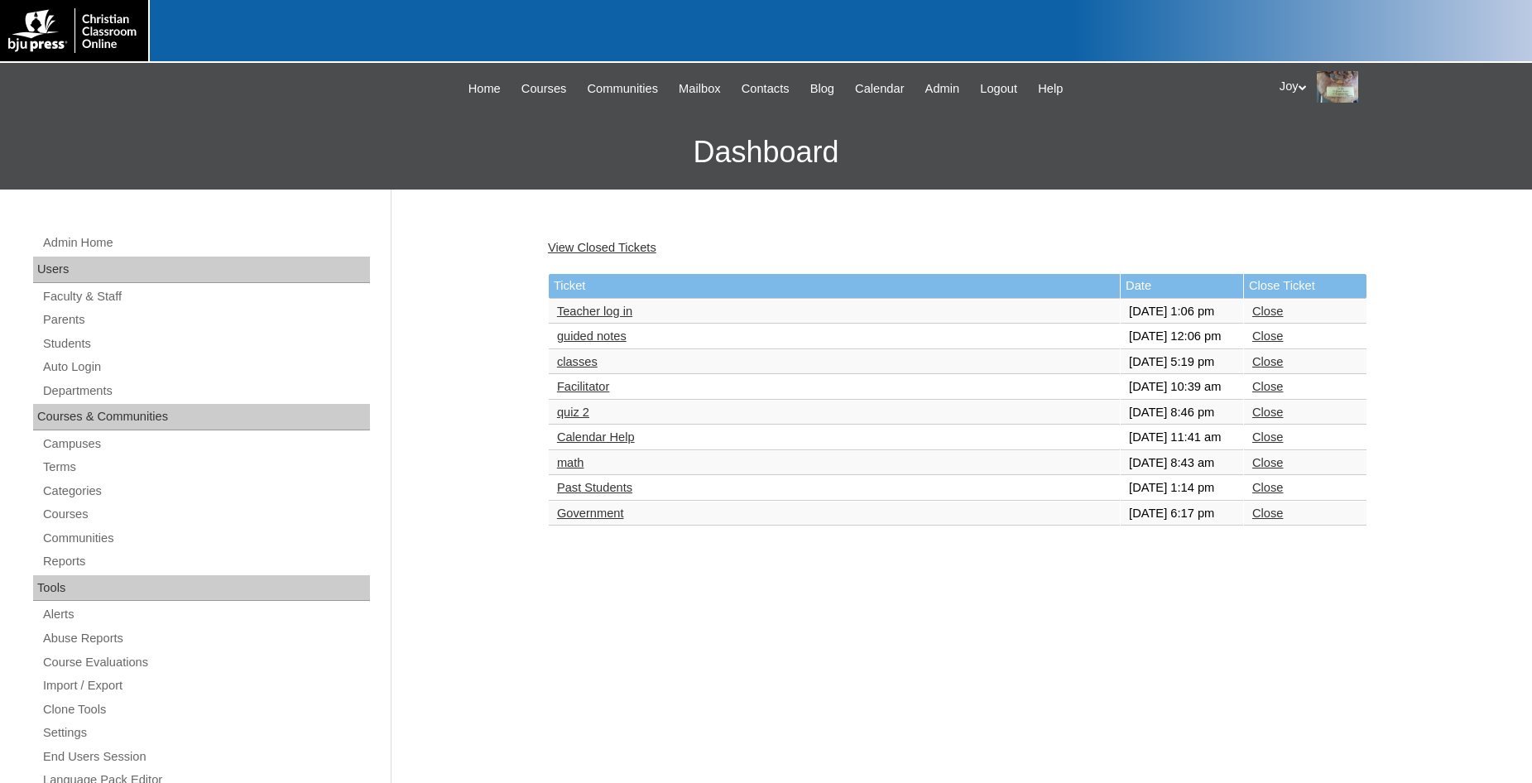
click at [1279, 520] on link "Close" at bounding box center [1267, 512] width 31 height 13
click at [602, 494] on link "Past Students" at bounding box center [594, 487] width 75 height 13
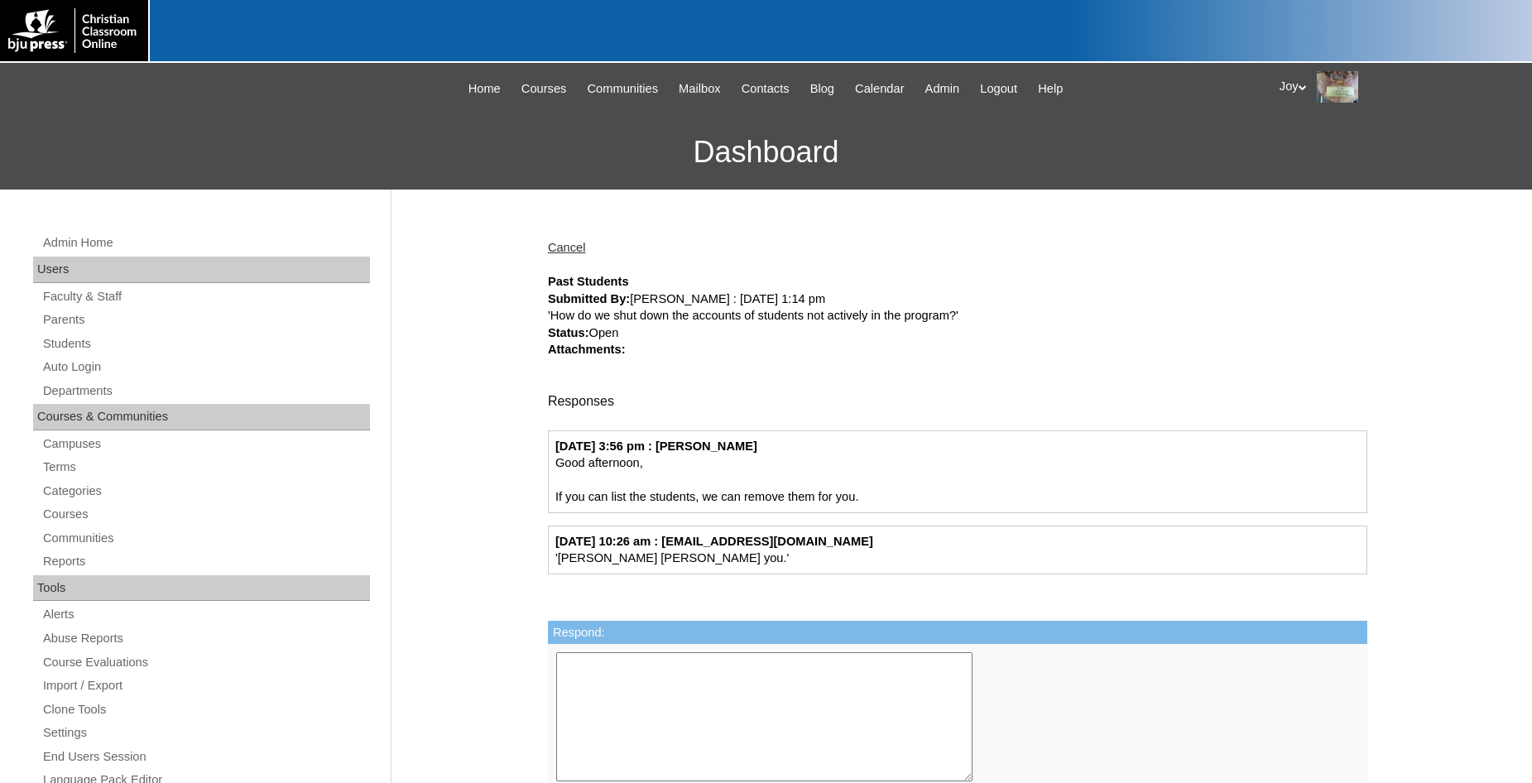
click at [554, 250] on link "Cancel" at bounding box center [567, 247] width 38 height 13
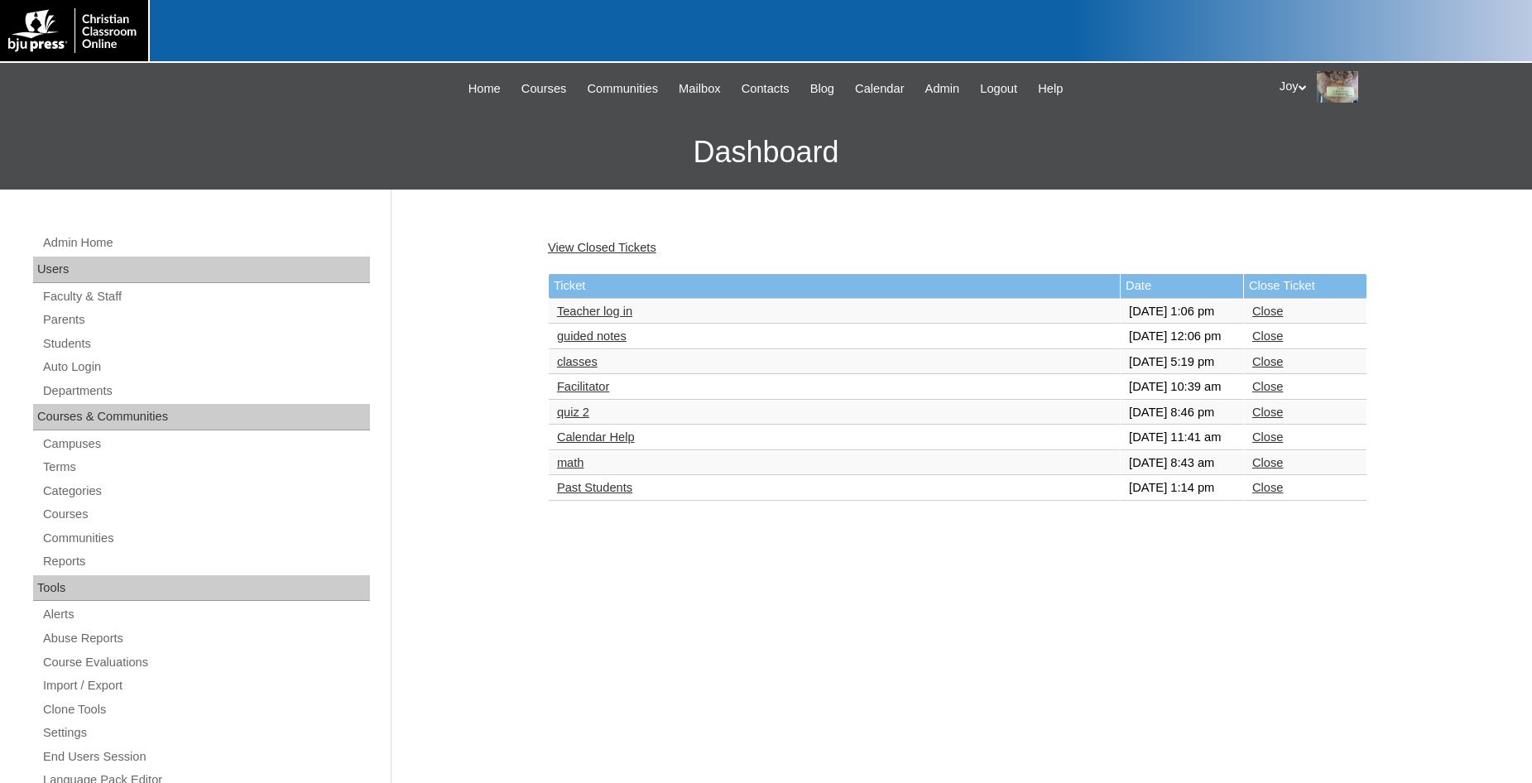
click at [1262, 494] on link "Close" at bounding box center [1267, 487] width 31 height 13
click at [573, 469] on link "math" at bounding box center [570, 462] width 27 height 13
click at [1277, 469] on link "Close" at bounding box center [1267, 462] width 31 height 13
click at [588, 444] on link "Calendar Help" at bounding box center [596, 436] width 78 height 13
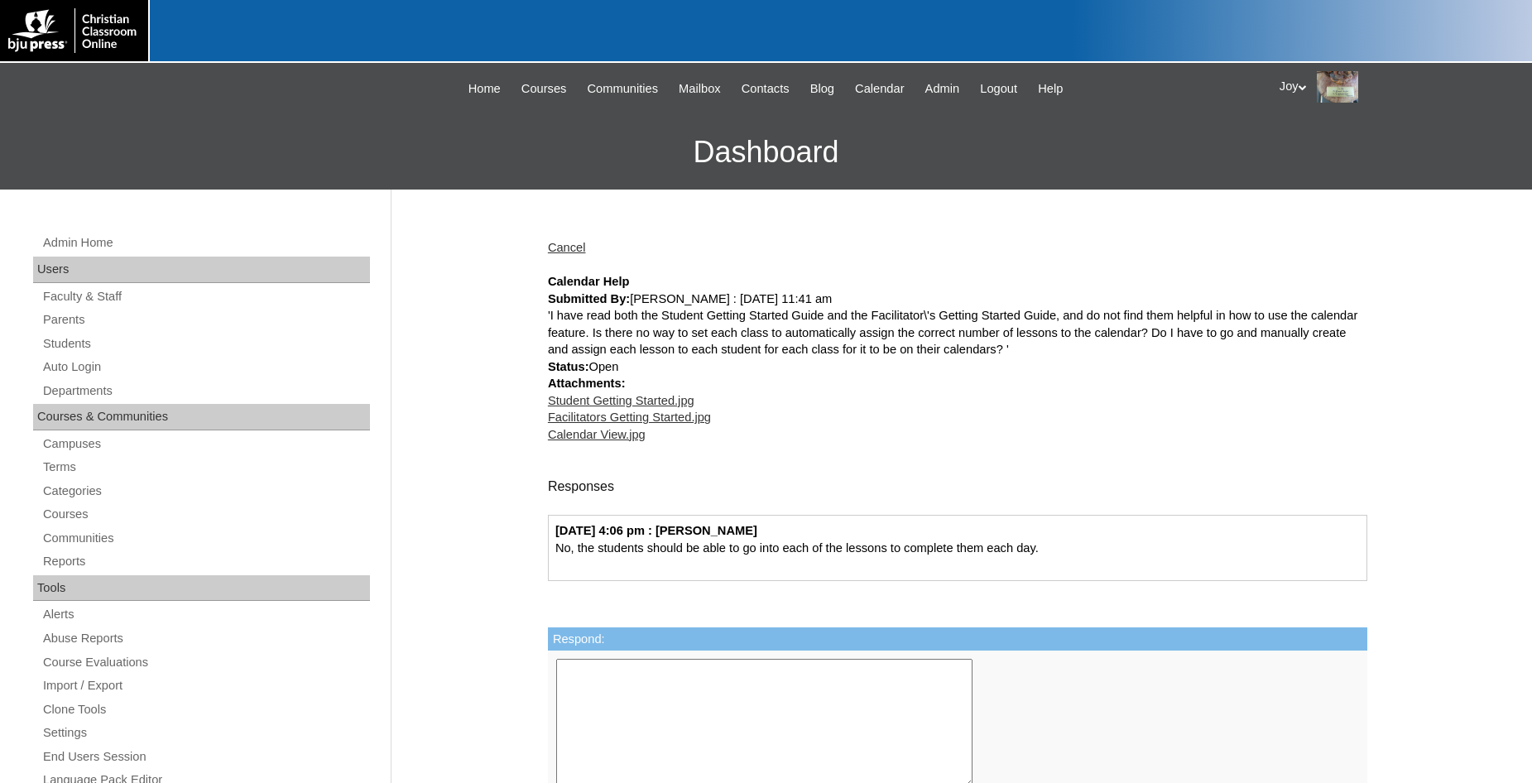
click at [565, 244] on link "Cancel" at bounding box center [567, 247] width 38 height 13
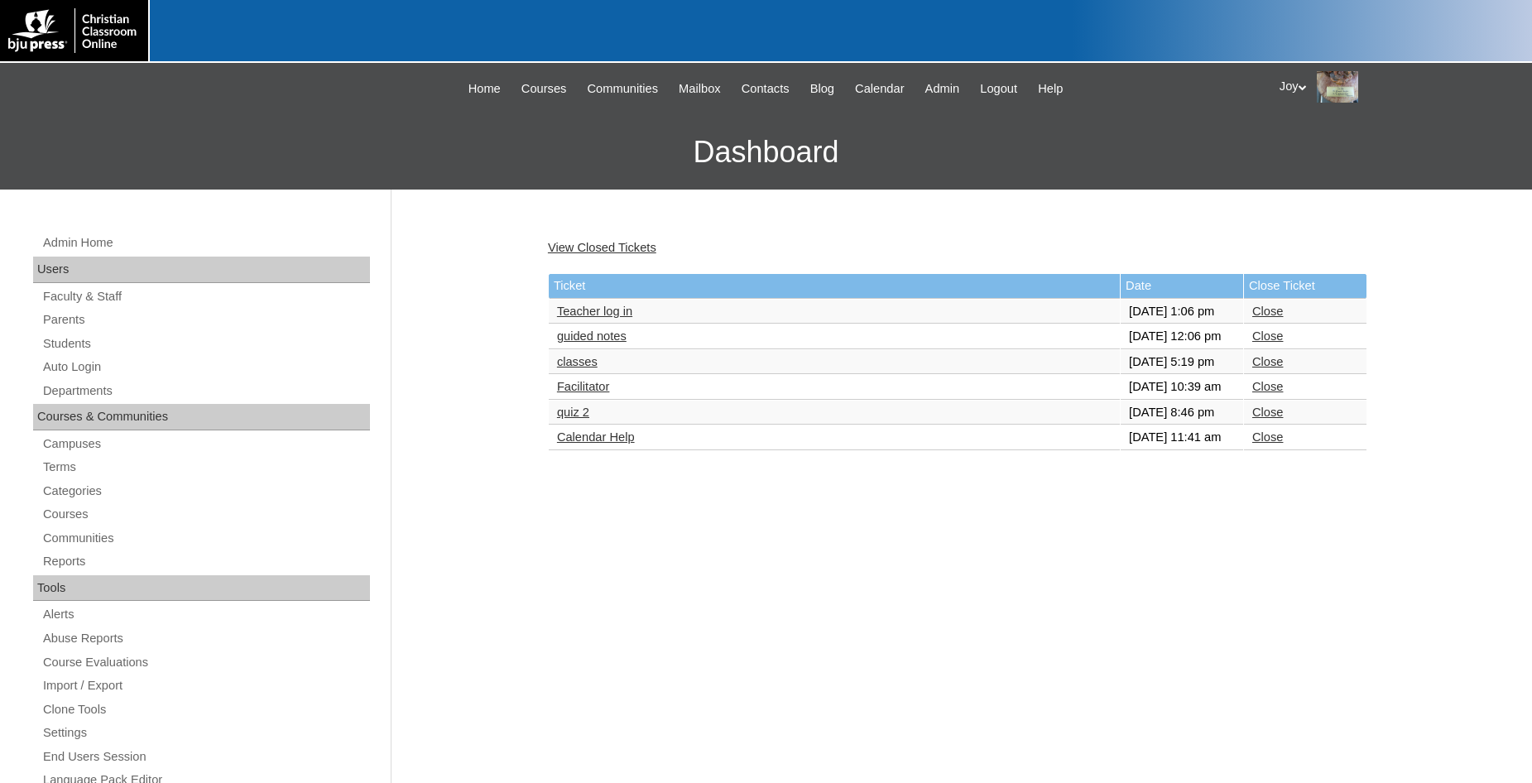
click at [1268, 444] on link "Close" at bounding box center [1267, 436] width 31 height 13
click at [561, 425] on td "quiz 2" at bounding box center [834, 412] width 571 height 25
click at [562, 425] on td "quiz 2" at bounding box center [834, 412] width 571 height 25
click at [564, 419] on link "quiz 2" at bounding box center [573, 411] width 32 height 13
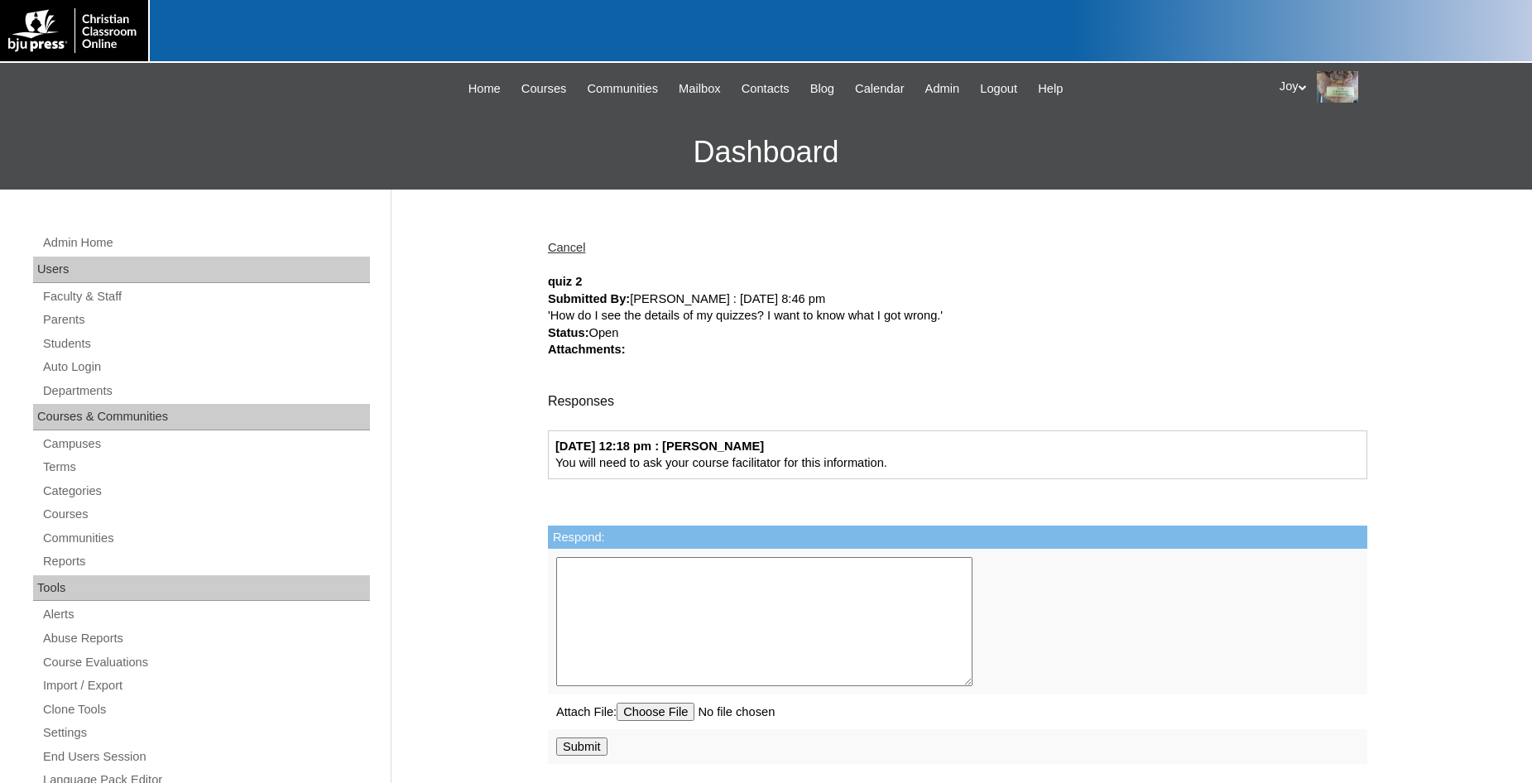
click at [574, 230] on div "Cancel quiz 2 Submitted By: Zoe Gallop : 08/24/2025 8:46 pm 'How do I see the d…" at bounding box center [952, 777] width 827 height 1108
click at [568, 241] on div "Cancel" at bounding box center [957, 247] width 819 height 17
click at [568, 243] on link "Cancel" at bounding box center [567, 247] width 38 height 13
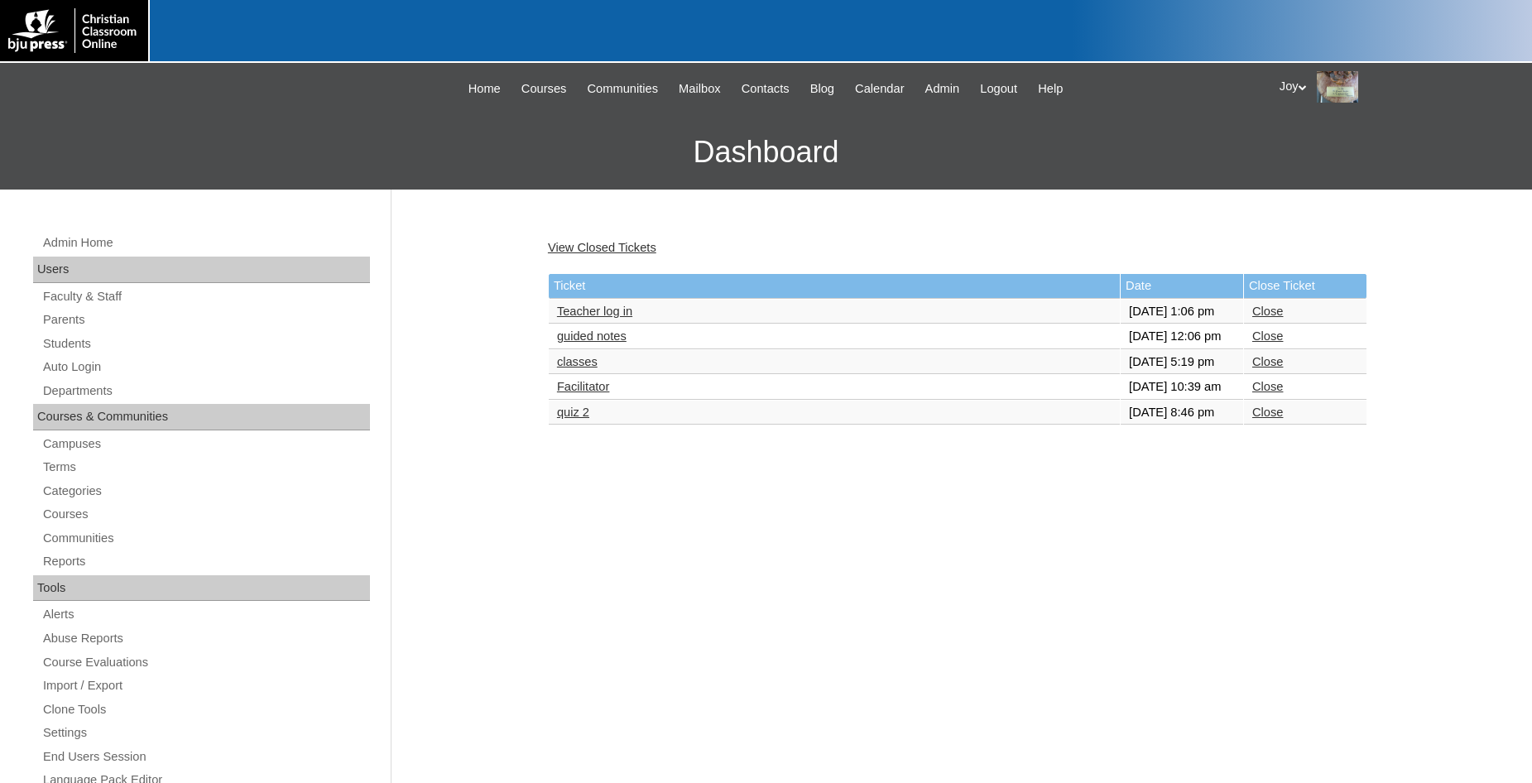
click at [1260, 419] on link "Close" at bounding box center [1267, 411] width 31 height 13
click at [577, 393] on link "Facilitator" at bounding box center [583, 386] width 53 height 13
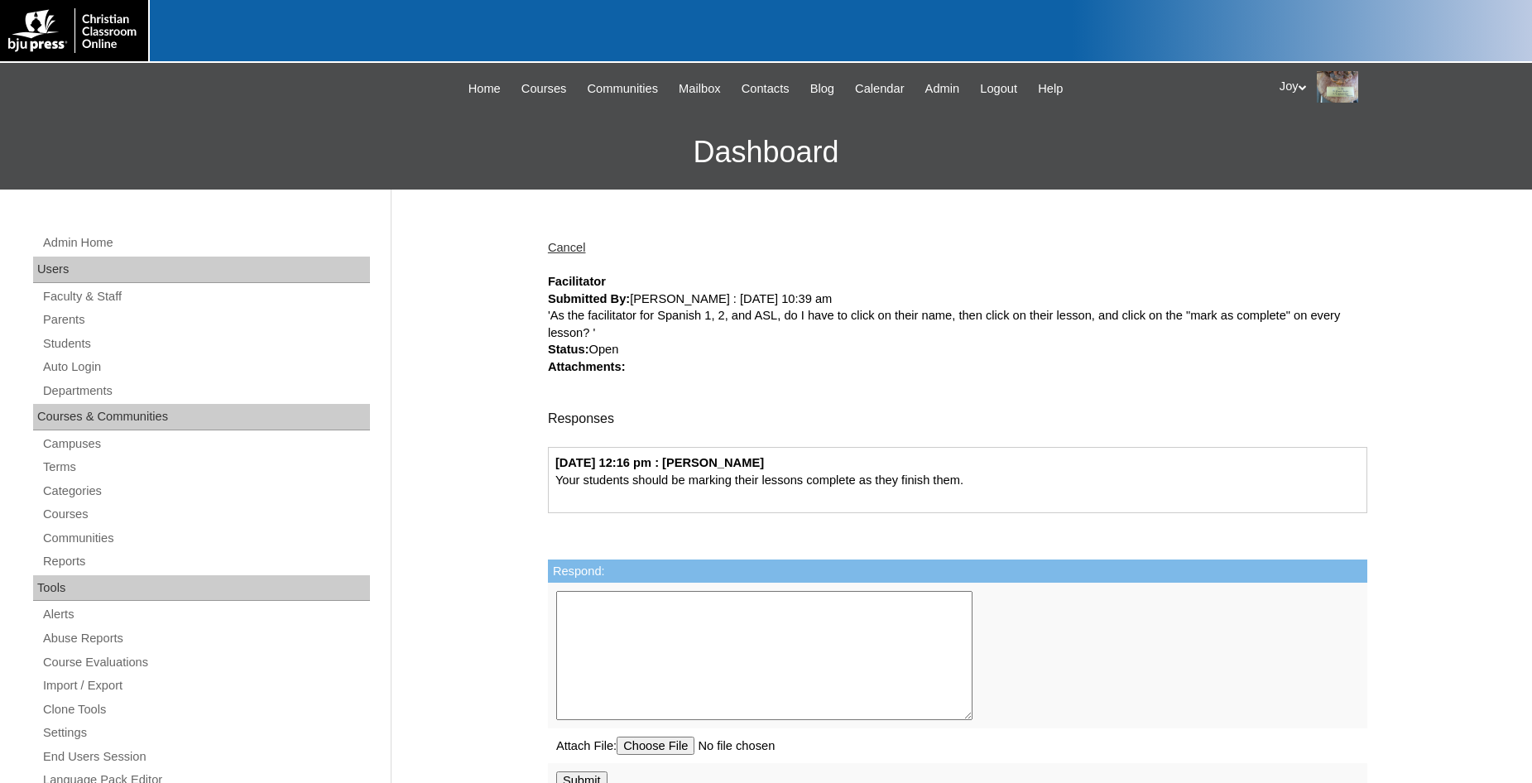
click at [576, 247] on link "Cancel" at bounding box center [567, 247] width 38 height 13
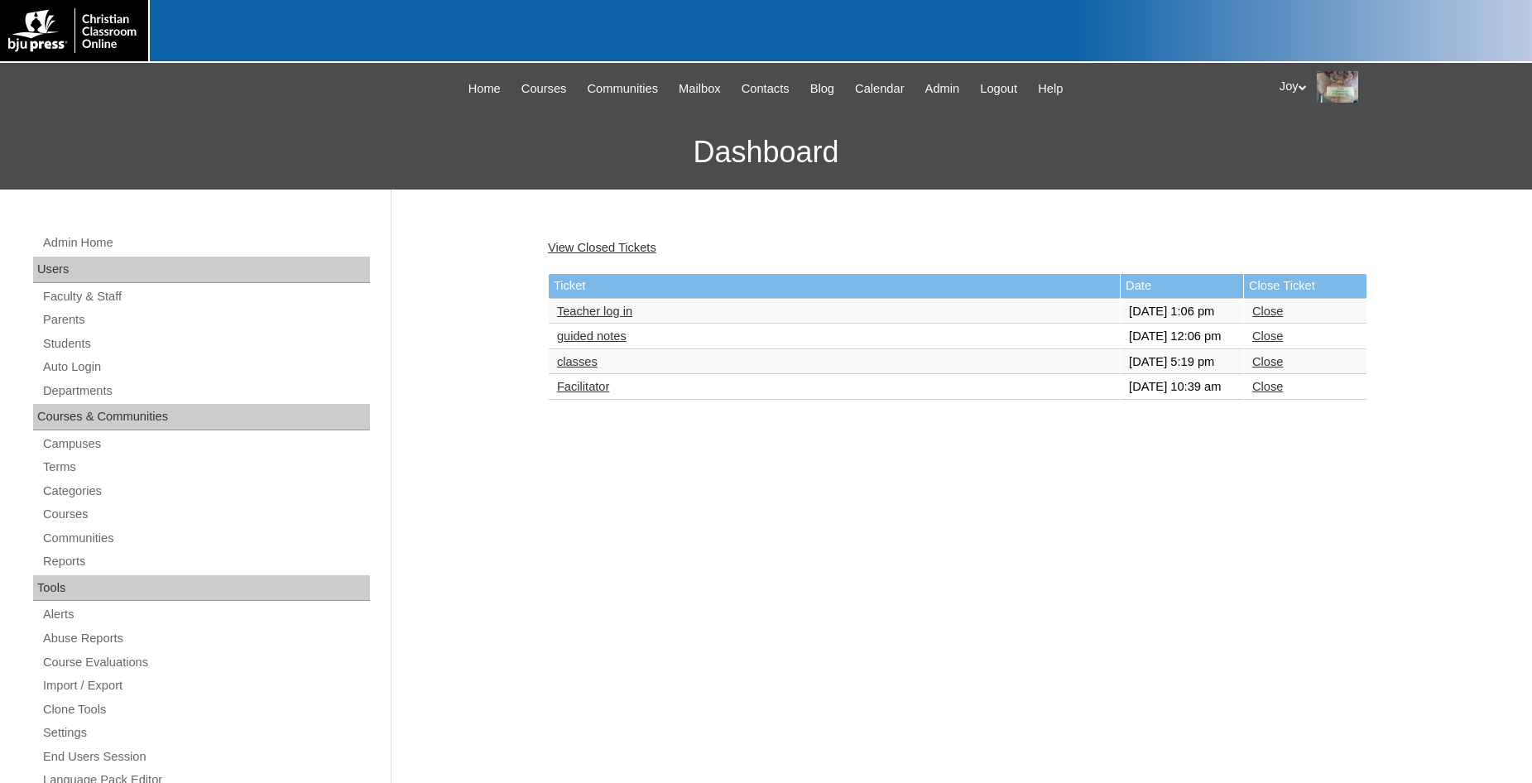
click at [1262, 400] on td "Close" at bounding box center [1305, 387] width 122 height 25
click at [1264, 393] on link "Close" at bounding box center [1267, 386] width 31 height 13
click at [583, 368] on link "classes" at bounding box center [577, 361] width 41 height 13
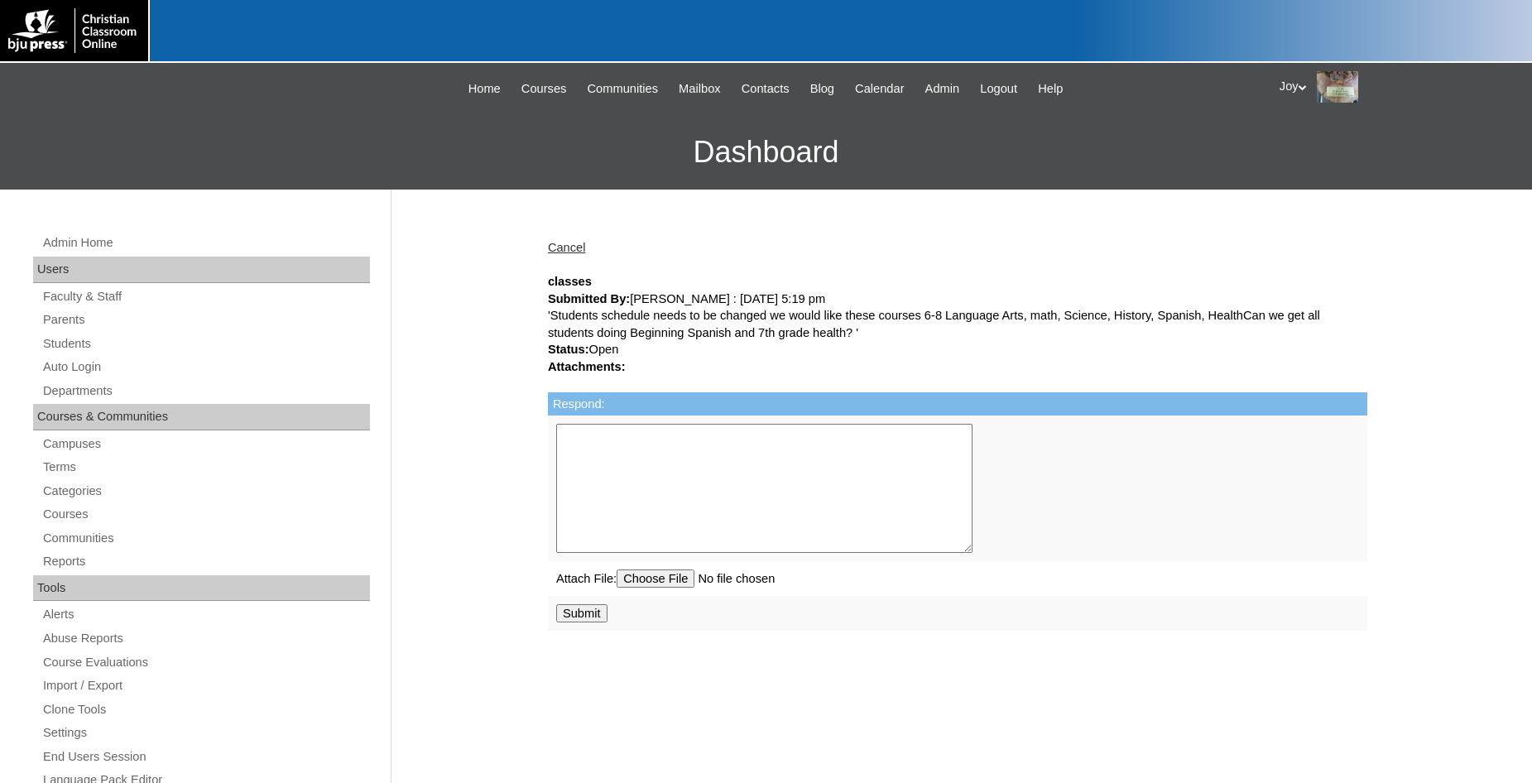
click at [567, 247] on link "Cancel" at bounding box center [567, 247] width 38 height 13
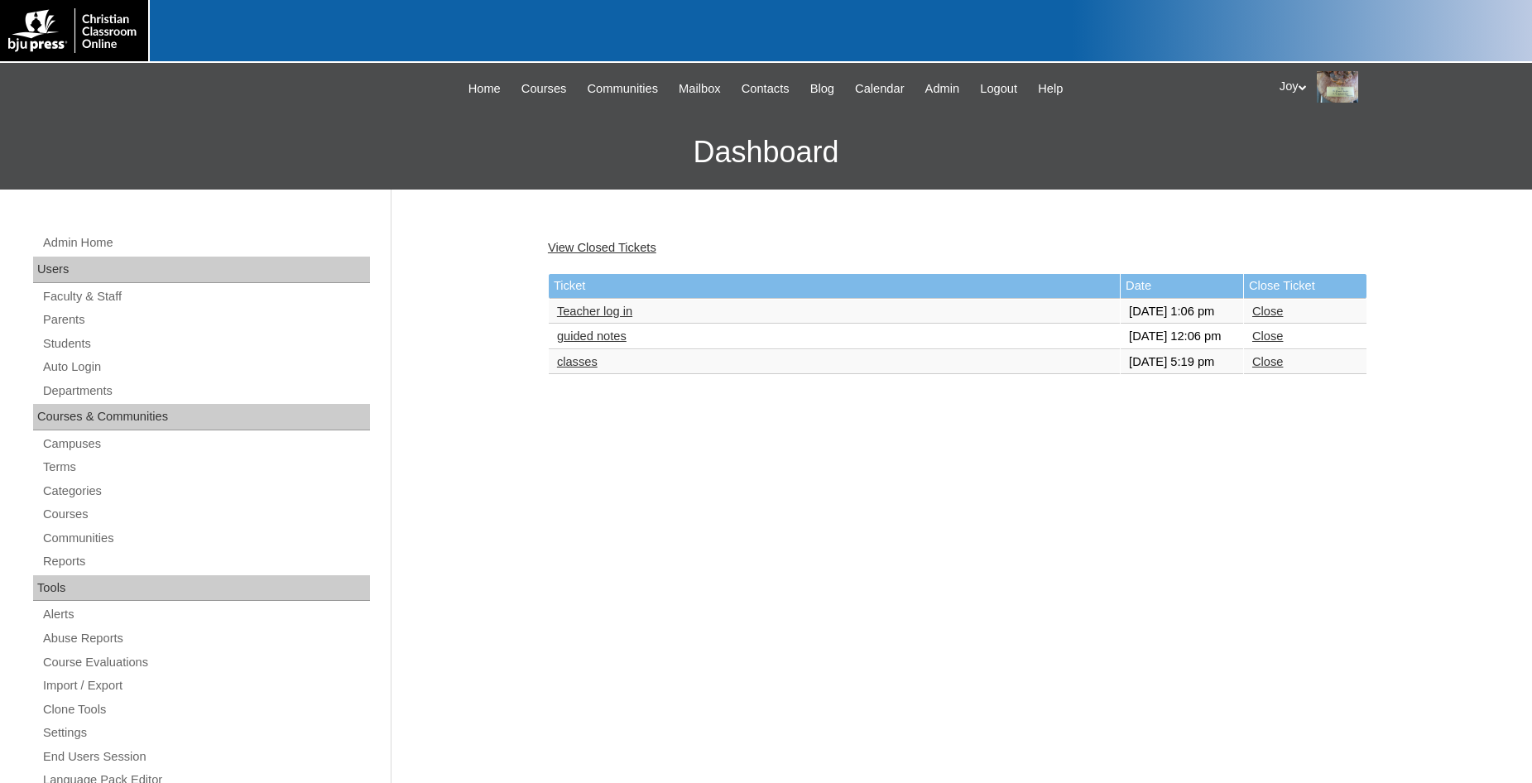
click at [1272, 368] on link "Close" at bounding box center [1267, 361] width 31 height 13
drag, startPoint x: 607, startPoint y: 348, endPoint x: 600, endPoint y: 367, distance: 20.1
click at [600, 349] on td "guided notes" at bounding box center [834, 336] width 571 height 25
click at [601, 343] on link "guided notes" at bounding box center [592, 335] width 70 height 13
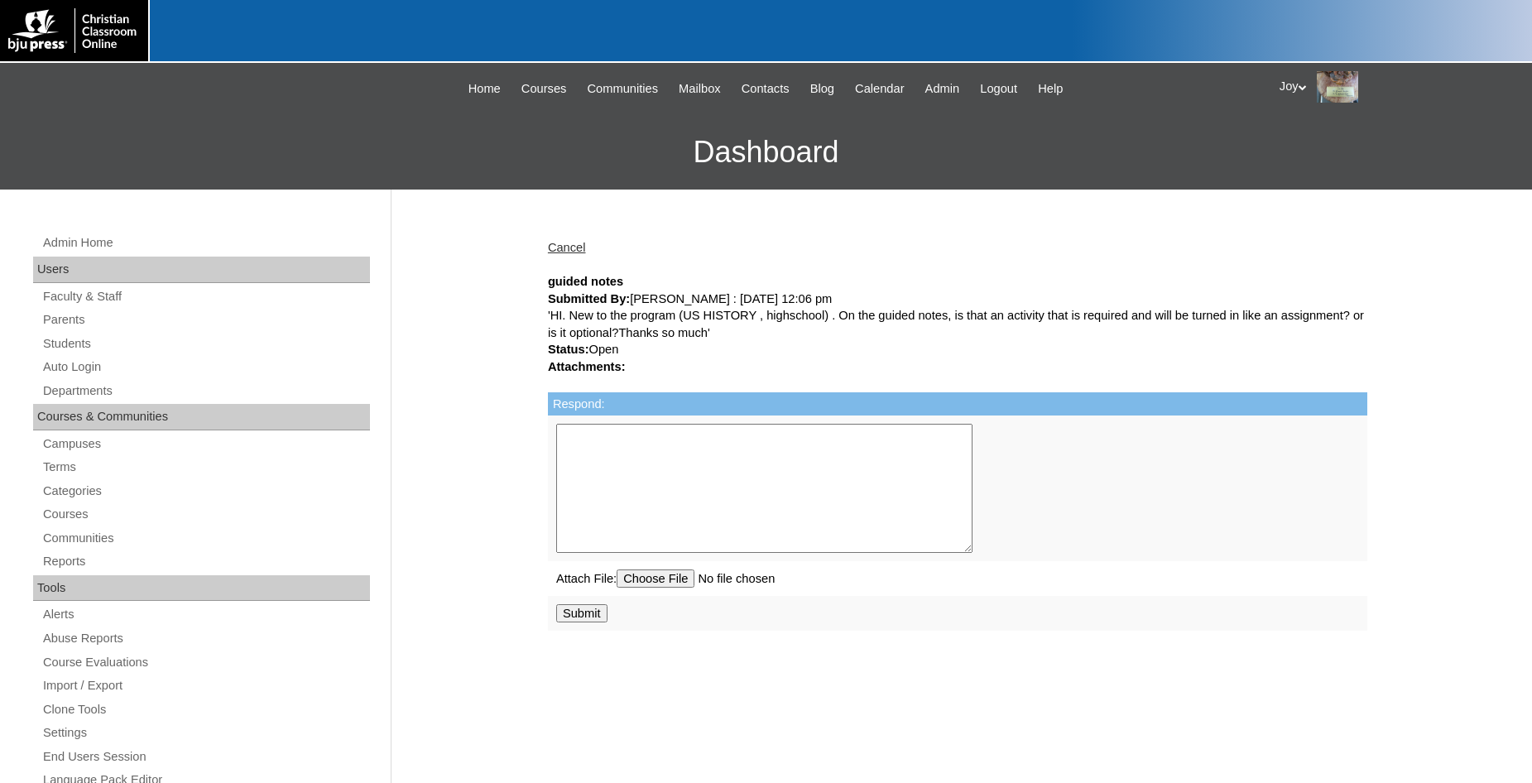
click at [758, 442] on textarea "Respond:" at bounding box center [764, 488] width 416 height 129
type textarea "The guided notes are used alongside the course for you to fill in your notes as…"
click at [592, 621] on input "Submit" at bounding box center [581, 613] width 51 height 18
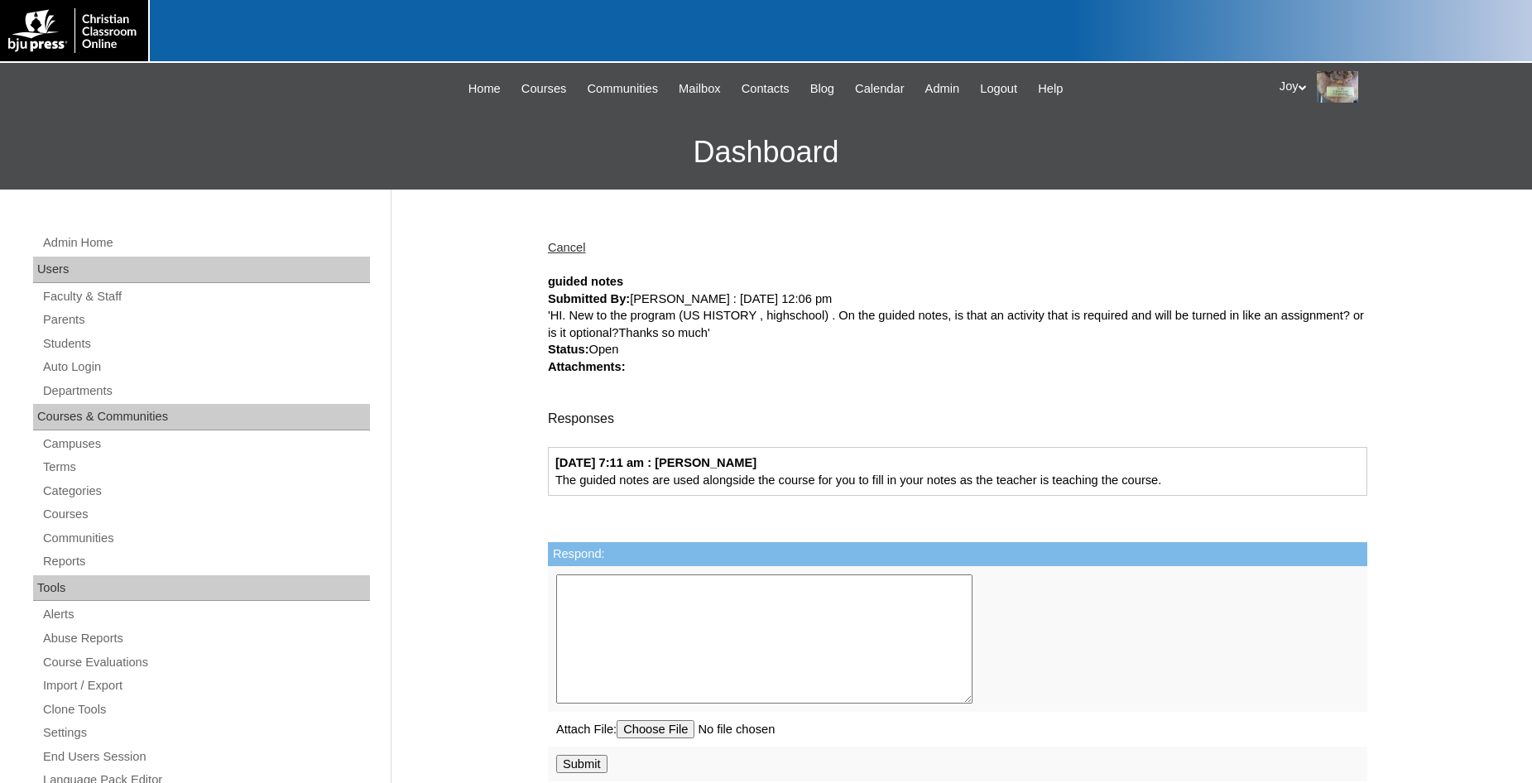
click at [575, 242] on div "Cancel" at bounding box center [957, 247] width 819 height 17
click at [576, 247] on link "Cancel" at bounding box center [567, 247] width 38 height 13
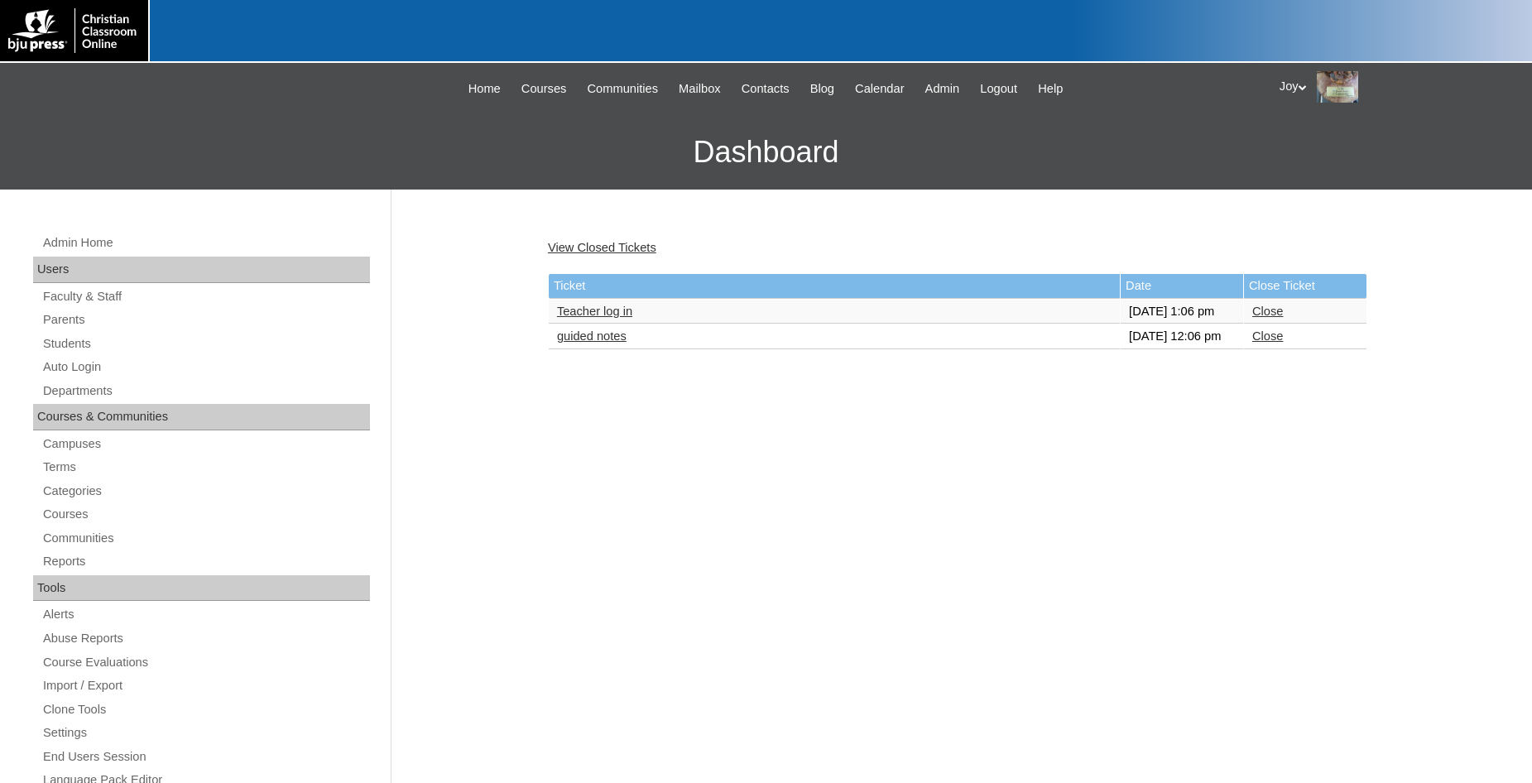
click at [1268, 343] on link "Close" at bounding box center [1267, 335] width 31 height 13
click at [595, 318] on link "Teacher log in" at bounding box center [594, 311] width 75 height 13
